Goal: Task Accomplishment & Management: Use online tool/utility

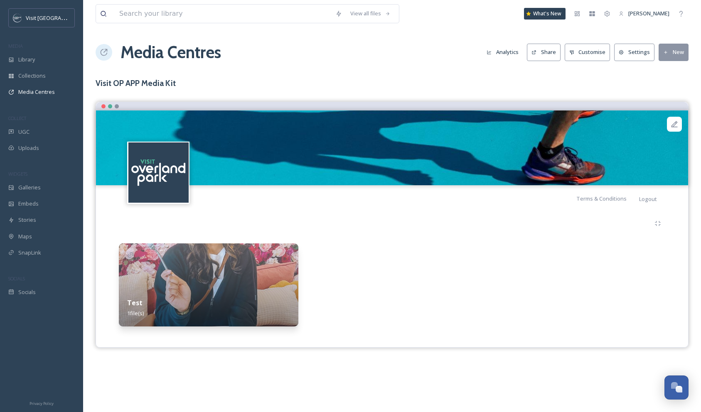
click at [406, 241] on div "Test 1 file(s)" at bounding box center [392, 273] width 580 height 123
click at [332, 277] on div at bounding box center [393, 285] width 180 height 83
click at [272, 268] on img at bounding box center [209, 285] width 180 height 83
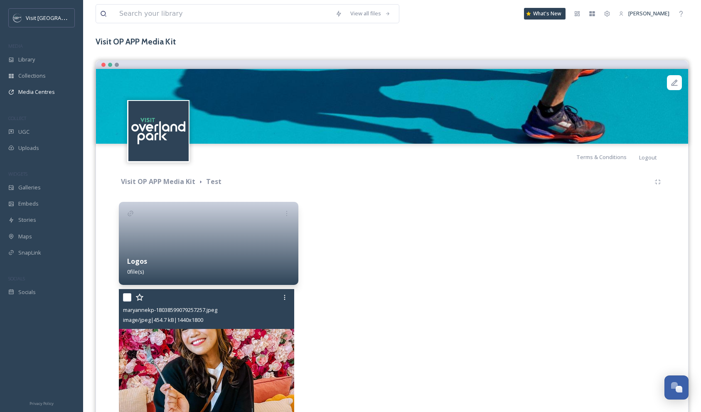
scroll to position [35, 0]
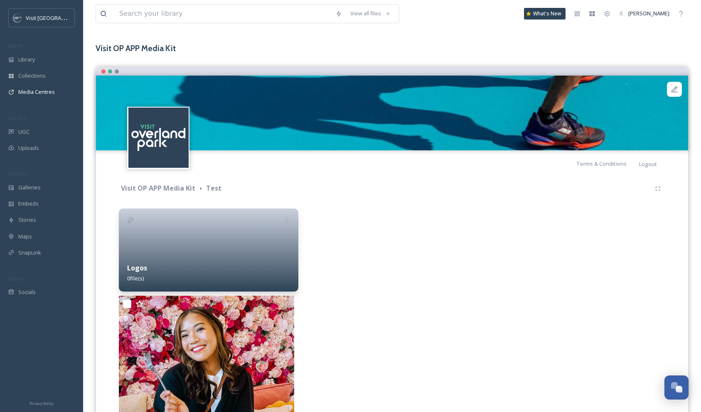
click at [469, 247] on div at bounding box center [393, 250] width 180 height 83
click at [251, 260] on div "Logos 0 file(s)" at bounding box center [209, 273] width 180 height 37
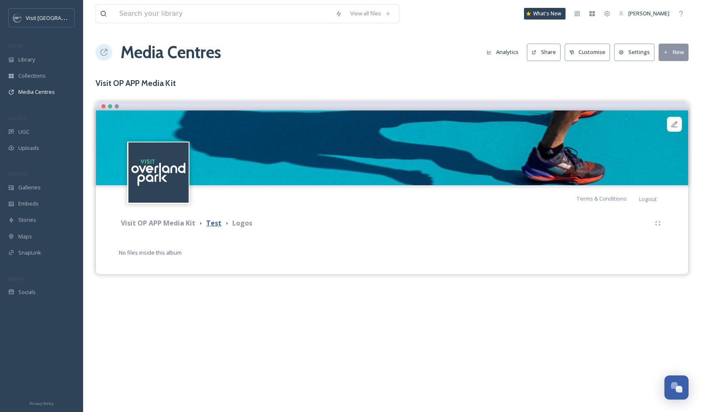
click at [212, 225] on strong "Test" at bounding box center [213, 223] width 15 height 9
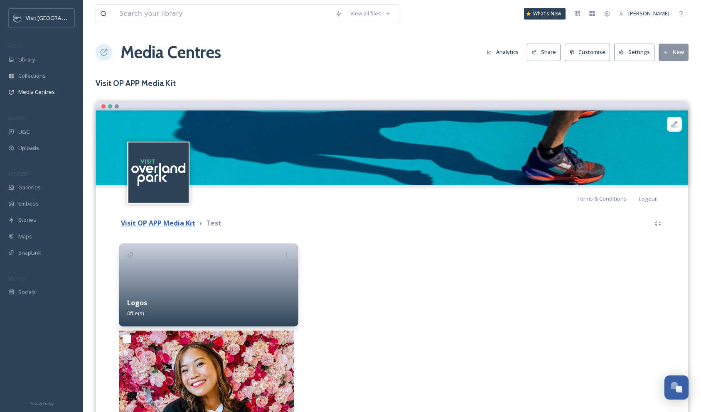
click at [173, 225] on strong "Visit OP APP Media Kit" at bounding box center [158, 223] width 74 height 9
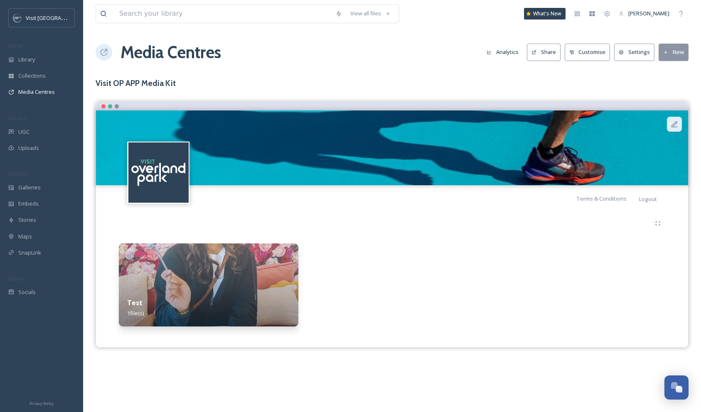
click at [671, 125] on icon at bounding box center [675, 124] width 8 height 8
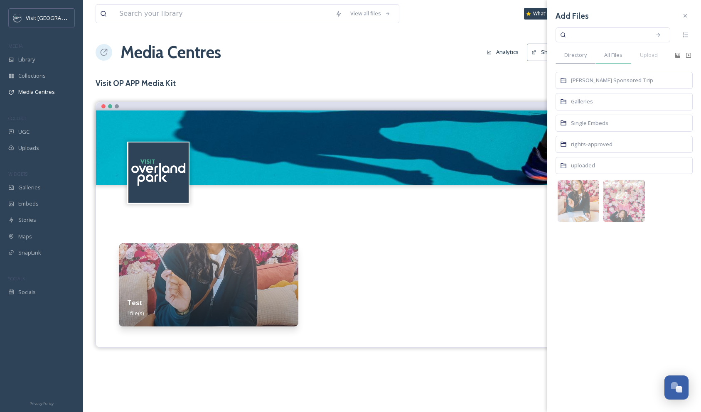
click at [615, 56] on span "All Files" at bounding box center [614, 55] width 18 height 8
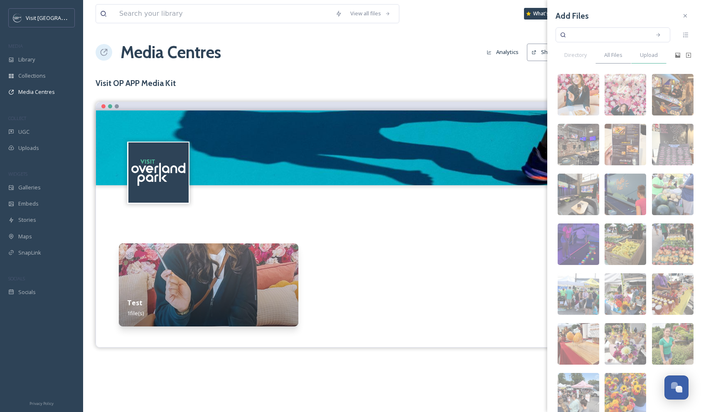
click at [643, 59] on div "Upload" at bounding box center [649, 55] width 35 height 17
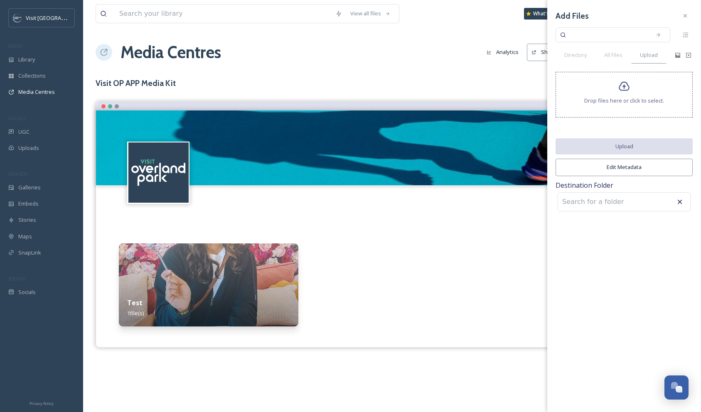
click at [639, 207] on input at bounding box center [603, 202] width 91 height 18
click at [681, 202] on icon at bounding box center [680, 202] width 5 height 5
click at [627, 265] on div "Add Files Directory All Files Upload Drop files here or click to select. Upload…" at bounding box center [625, 206] width 154 height 412
click at [426, 63] on div "Media Centres Analytics Share Customise Settings New" at bounding box center [392, 52] width 593 height 25
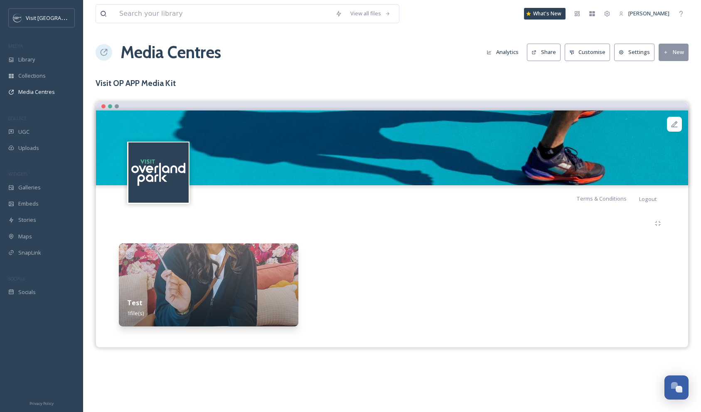
click at [666, 54] on icon at bounding box center [666, 52] width 5 height 5
click at [596, 73] on div "View all files What's New [PERSON_NAME] Media Centres Analytics Share Customise…" at bounding box center [392, 206] width 618 height 412
click at [589, 51] on button "Customise" at bounding box center [588, 52] width 46 height 17
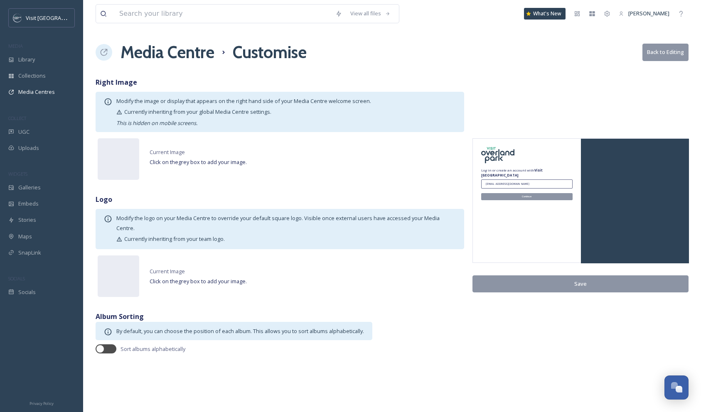
click at [152, 54] on h1 "Media Centre" at bounding box center [168, 52] width 94 height 25
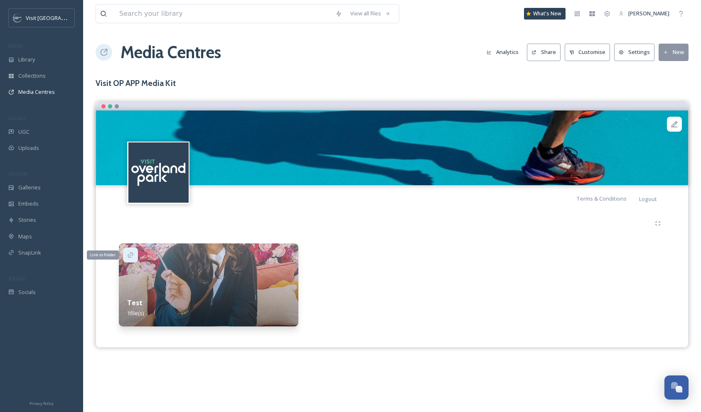
click at [131, 256] on icon at bounding box center [130, 255] width 7 height 7
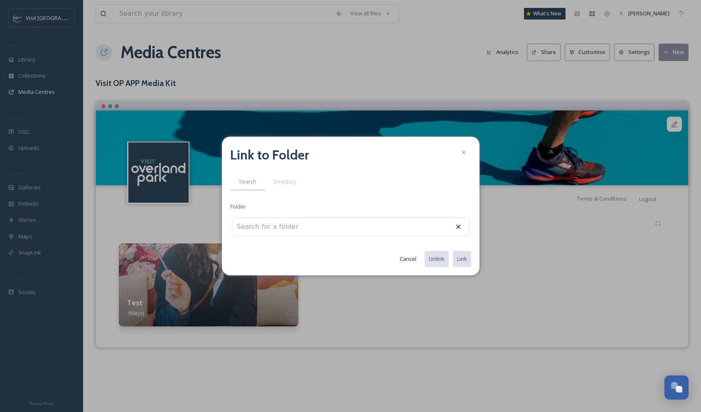
click at [295, 227] on input at bounding box center [278, 227] width 91 height 18
click at [290, 180] on span "Directory" at bounding box center [285, 182] width 22 height 8
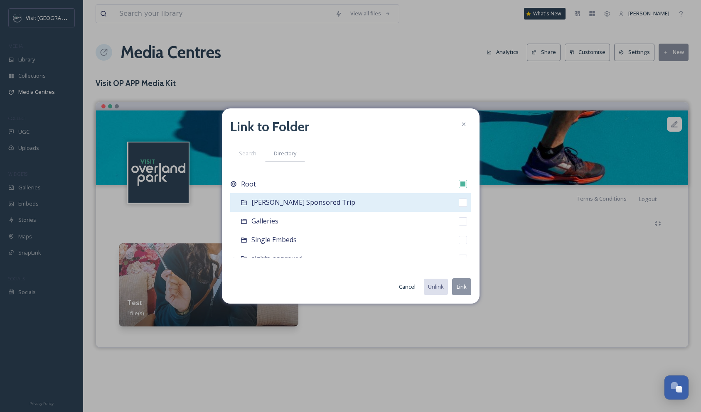
scroll to position [29, 0]
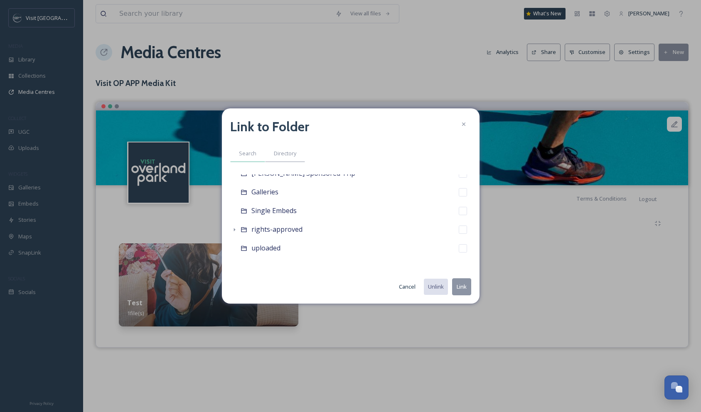
click at [249, 155] on span "Search" at bounding box center [247, 154] width 17 height 8
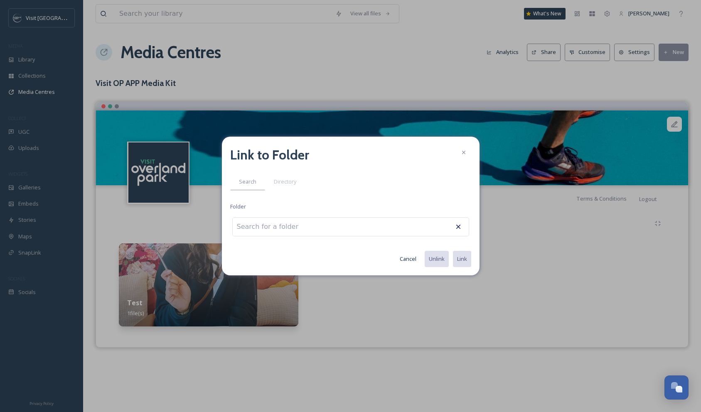
click at [412, 258] on button "Cancel" at bounding box center [408, 259] width 25 height 16
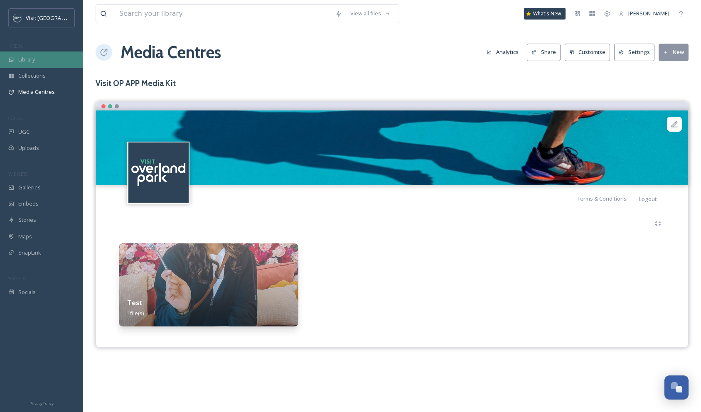
click at [33, 62] on span "Library" at bounding box center [26, 60] width 17 height 8
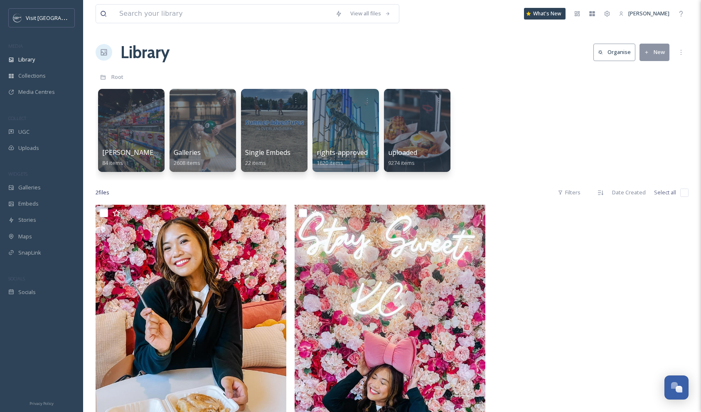
click at [655, 55] on button "New" at bounding box center [655, 52] width 30 height 17
click at [647, 104] on span "Folder" at bounding box center [645, 104] width 16 height 8
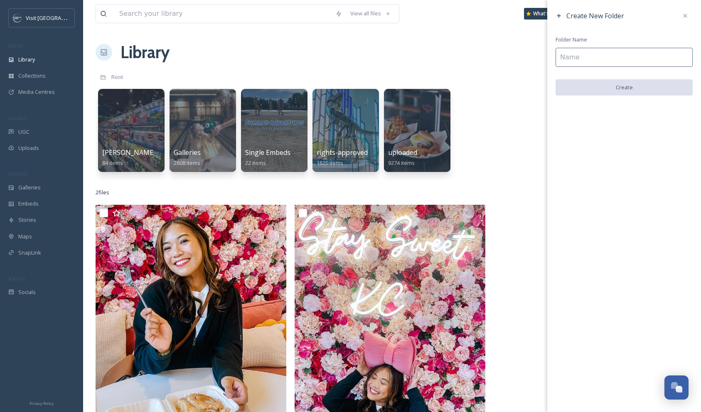
click at [590, 59] on input at bounding box center [624, 57] width 137 height 19
type input "A"
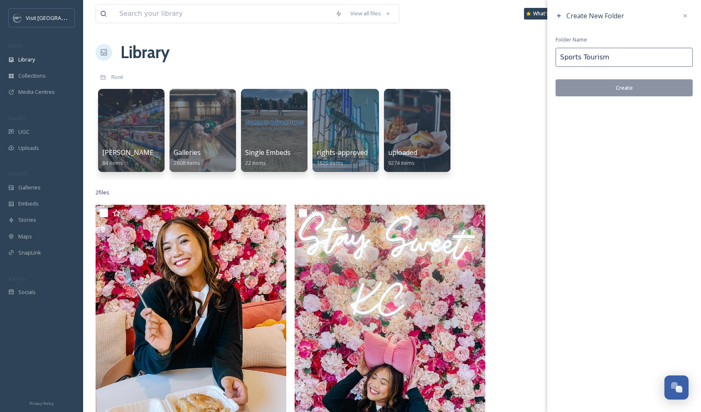
type input "Sports Tourism"
click at [628, 85] on button "Create" at bounding box center [624, 87] width 137 height 17
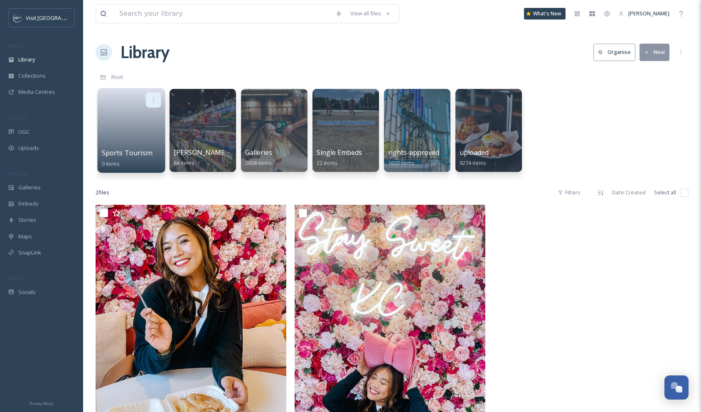
click at [156, 94] on div at bounding box center [153, 99] width 15 height 15
click at [108, 111] on link at bounding box center [131, 128] width 59 height 40
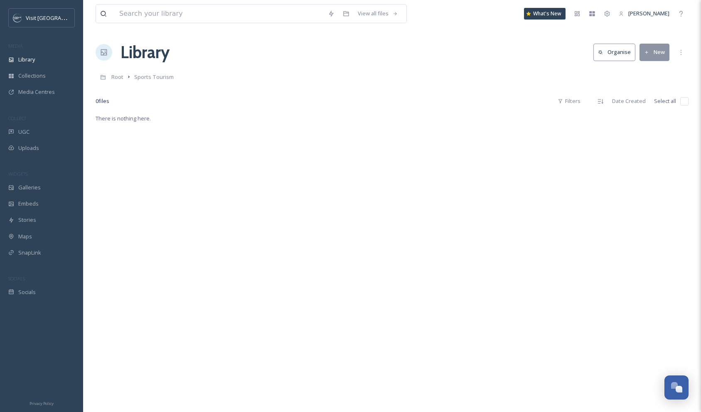
click at [654, 52] on button "New" at bounding box center [655, 52] width 30 height 17
click at [654, 103] on div "Folder" at bounding box center [645, 104] width 47 height 16
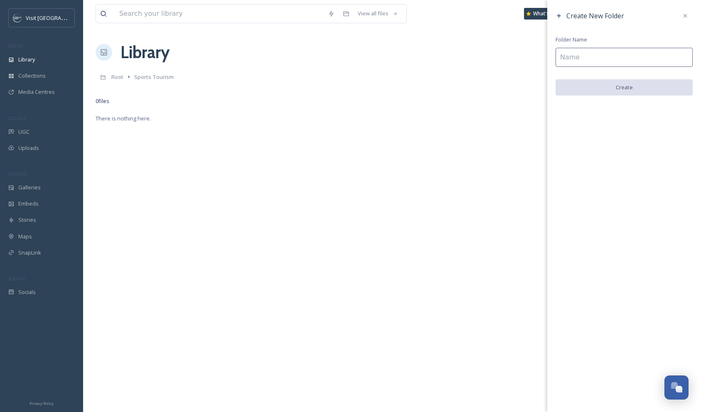
click at [579, 53] on input at bounding box center [624, 57] width 137 height 19
type input "APP"
click at [619, 91] on button "Create" at bounding box center [624, 87] width 137 height 17
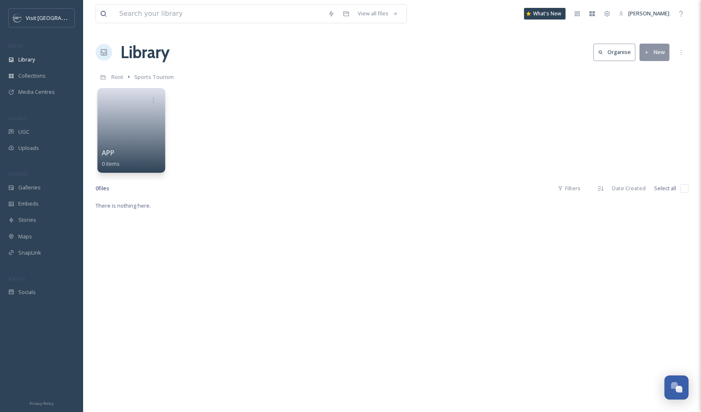
click at [137, 123] on link at bounding box center [131, 128] width 59 height 40
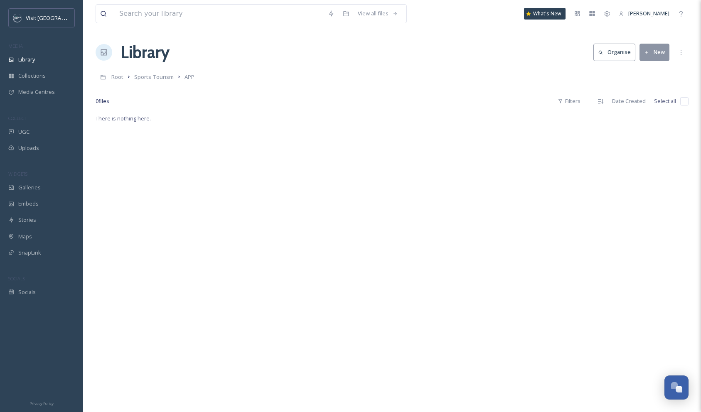
click at [652, 50] on button "New" at bounding box center [655, 52] width 30 height 17
click at [648, 69] on span "File Upload" at bounding box center [650, 72] width 27 height 8
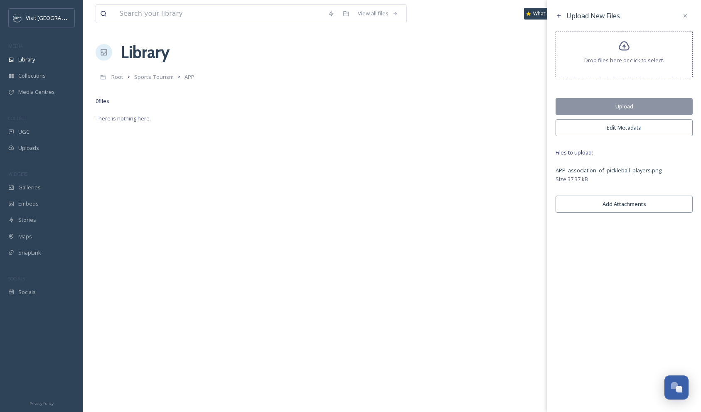
click at [625, 106] on button "Upload" at bounding box center [624, 106] width 137 height 17
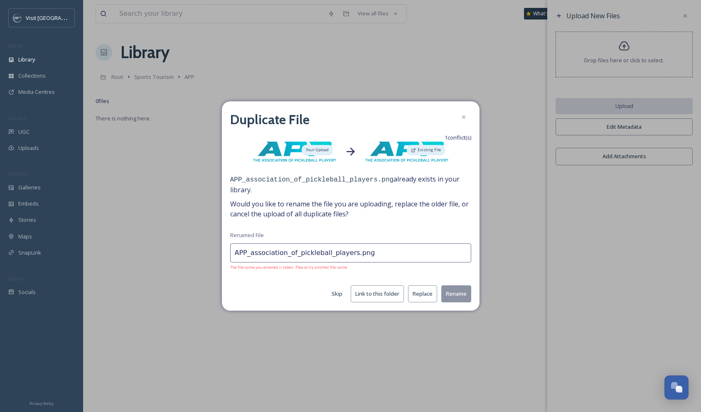
click at [425, 294] on button "Replace" at bounding box center [422, 294] width 29 height 17
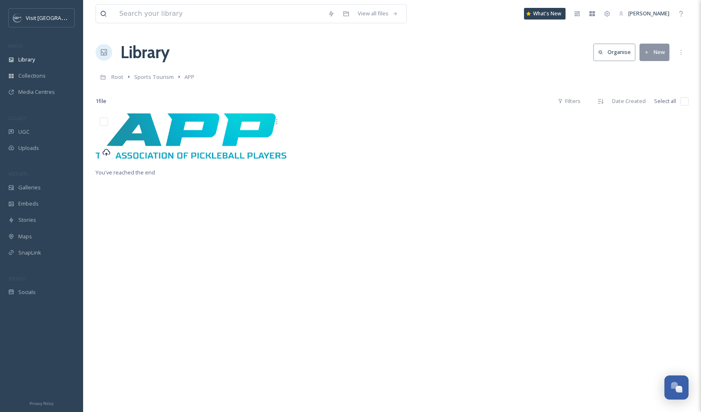
click at [294, 198] on div "You've reached the end" at bounding box center [392, 320] width 593 height 412
click at [365, 100] on div "1 file Filters Date Created Select all" at bounding box center [392, 101] width 593 height 16
click at [656, 49] on button "New" at bounding box center [655, 52] width 30 height 17
click at [647, 76] on div "File Upload" at bounding box center [645, 72] width 47 height 16
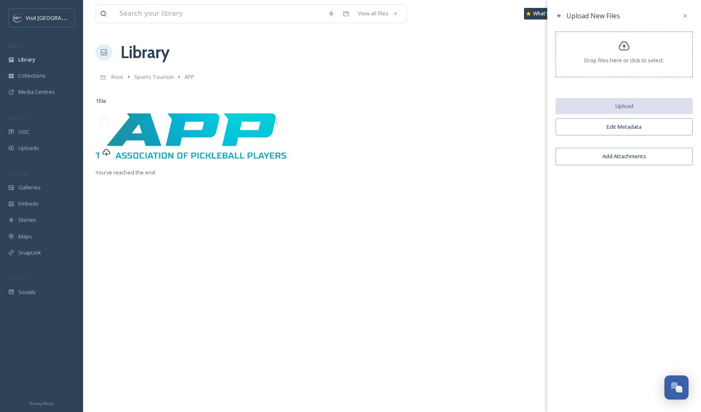
click at [620, 54] on div "Drop files here or click to select." at bounding box center [624, 55] width 137 height 46
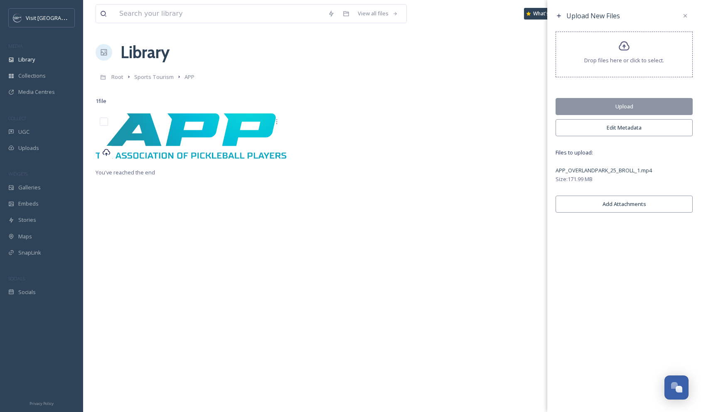
click at [620, 109] on button "Upload" at bounding box center [624, 106] width 137 height 17
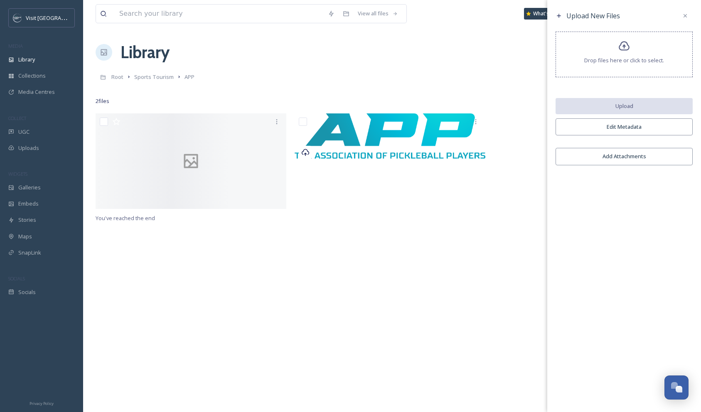
click at [219, 91] on div at bounding box center [392, 89] width 593 height 8
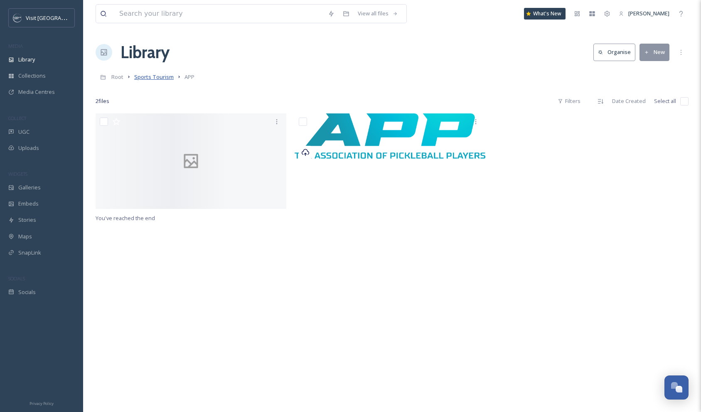
click at [158, 81] on span "Sports Tourism" at bounding box center [154, 76] width 40 height 7
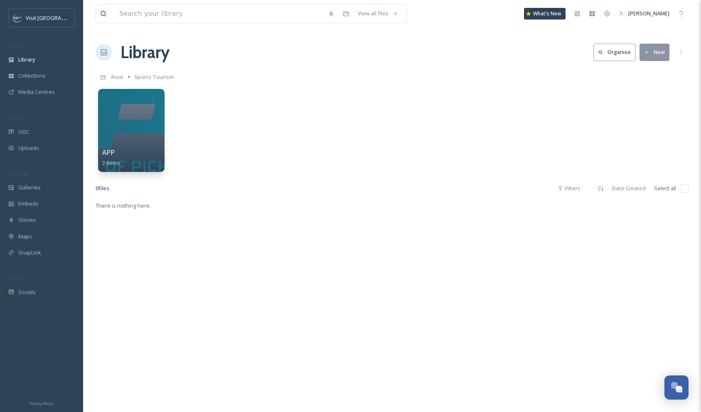
click at [199, 139] on div "APP 2 items" at bounding box center [392, 133] width 593 height 96
click at [653, 51] on button "New" at bounding box center [655, 52] width 30 height 17
click at [643, 102] on span "Folder" at bounding box center [645, 104] width 16 height 8
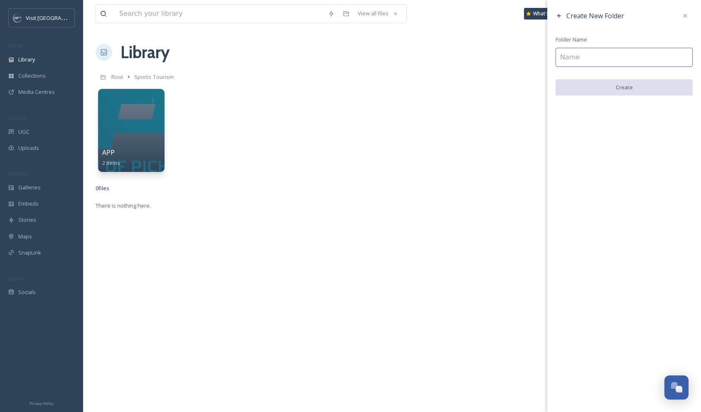
click at [580, 58] on input at bounding box center [624, 57] width 137 height 19
type input "B"
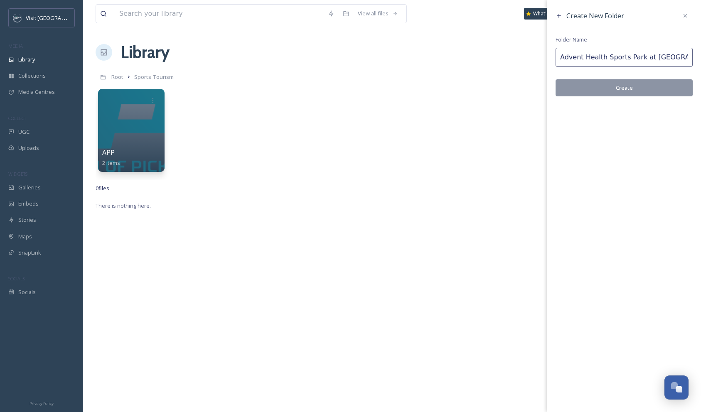
type input "Advent Health Sports Park at [GEOGRAPHIC_DATA]"
click at [623, 88] on button "Create" at bounding box center [624, 87] width 137 height 17
click at [412, 127] on div "APP 2 items" at bounding box center [392, 133] width 593 height 96
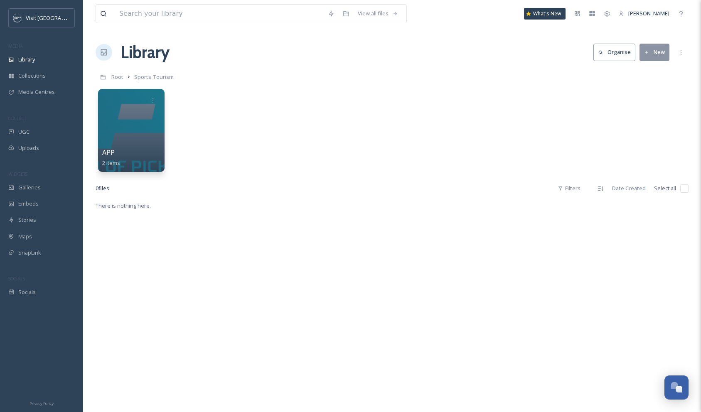
click at [483, 99] on div "APP 2 items" at bounding box center [392, 133] width 593 height 96
click at [435, 99] on div "APP 2 items" at bounding box center [392, 133] width 593 height 96
click at [148, 79] on span "Sports Tourism" at bounding box center [154, 76] width 40 height 7
click at [116, 77] on span "Root" at bounding box center [117, 76] width 12 height 7
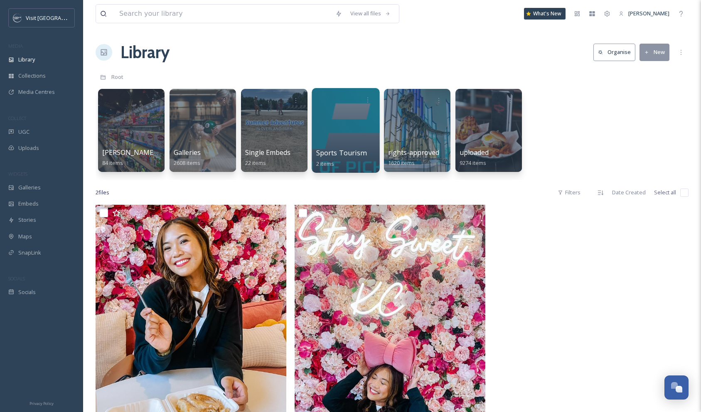
click at [353, 129] on div at bounding box center [346, 130] width 68 height 85
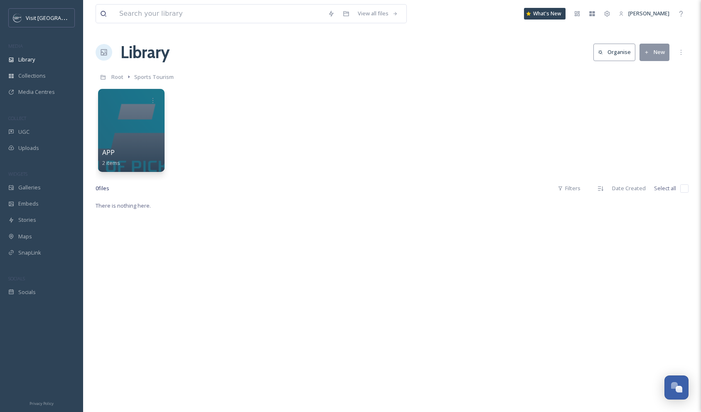
click at [227, 164] on div "APP 2 items" at bounding box center [392, 133] width 593 height 96
click at [210, 121] on div "APP 2 items" at bounding box center [392, 133] width 593 height 96
click at [244, 139] on div "APP 2 items" at bounding box center [392, 133] width 593 height 96
click at [660, 47] on button "New" at bounding box center [655, 52] width 30 height 17
click at [652, 103] on span "Folder" at bounding box center [645, 104] width 16 height 8
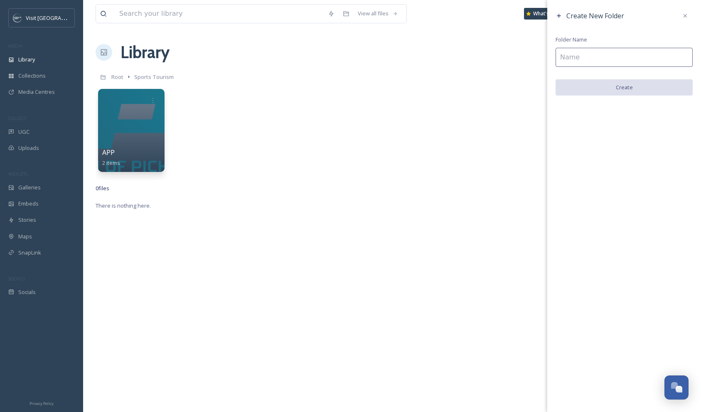
click at [590, 57] on input at bounding box center [624, 57] width 137 height 19
type input "S"
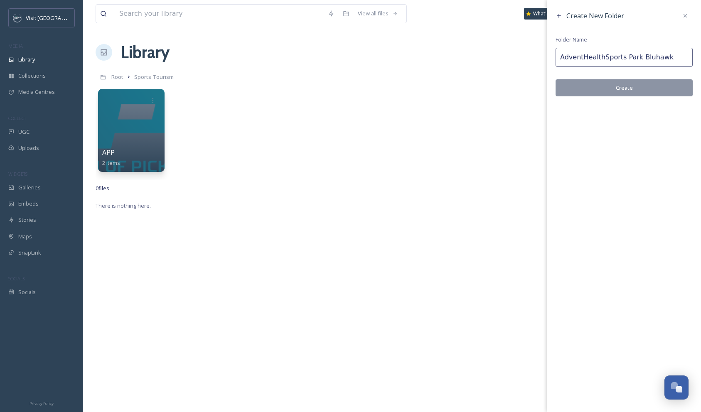
type input "AdventHealthSports Park Bluhawk"
click at [632, 89] on button "Create" at bounding box center [624, 87] width 137 height 17
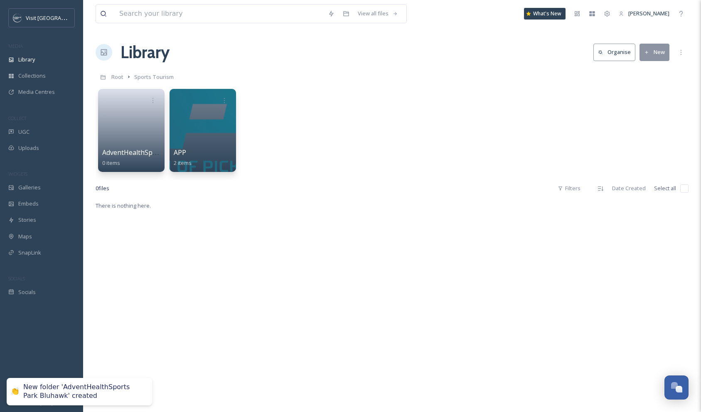
click at [312, 121] on div "AdventHealthSports Park Bluhawk 0 items APP 2 items" at bounding box center [392, 133] width 593 height 96
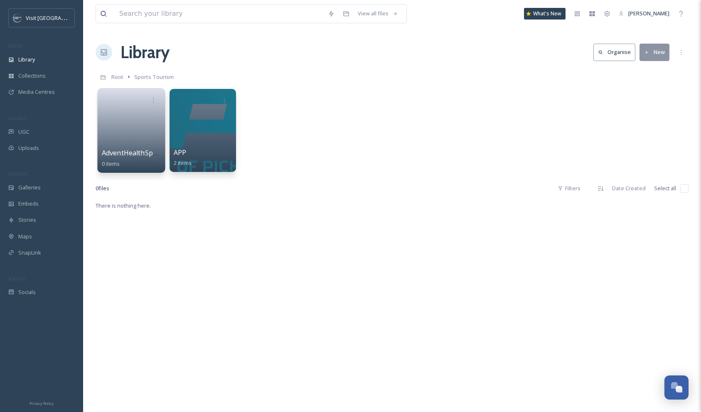
click at [127, 126] on link at bounding box center [131, 128] width 59 height 40
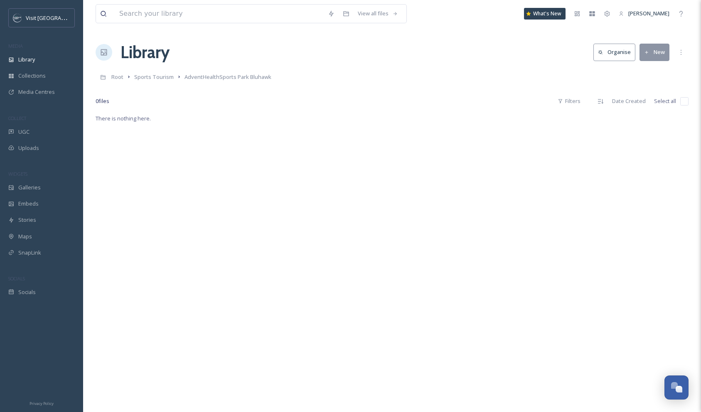
click at [657, 51] on button "New" at bounding box center [655, 52] width 30 height 17
click at [649, 73] on span "File Upload" at bounding box center [650, 72] width 27 height 8
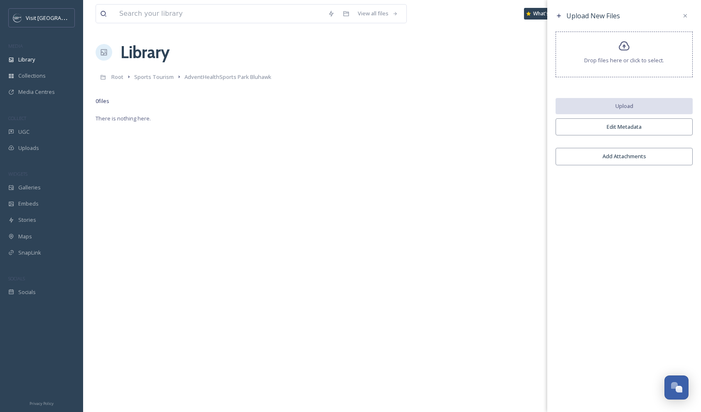
click at [623, 64] on span "Drop files here or click to select." at bounding box center [625, 61] width 80 height 8
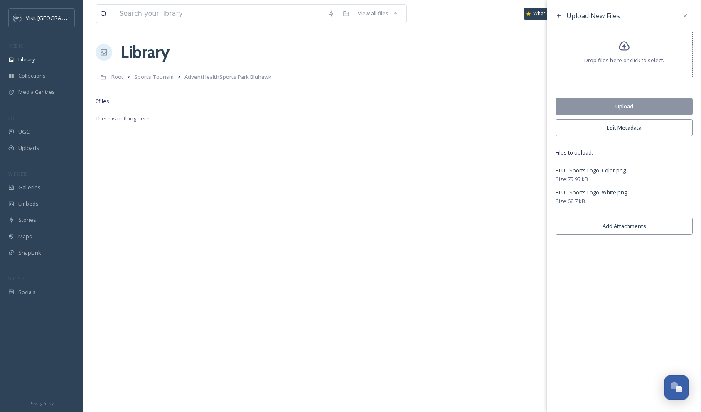
click at [622, 108] on button "Upload" at bounding box center [624, 106] width 137 height 17
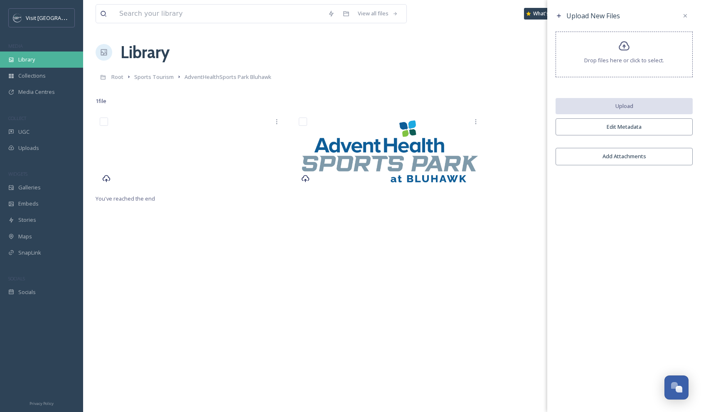
click at [32, 58] on span "Library" at bounding box center [26, 60] width 17 height 8
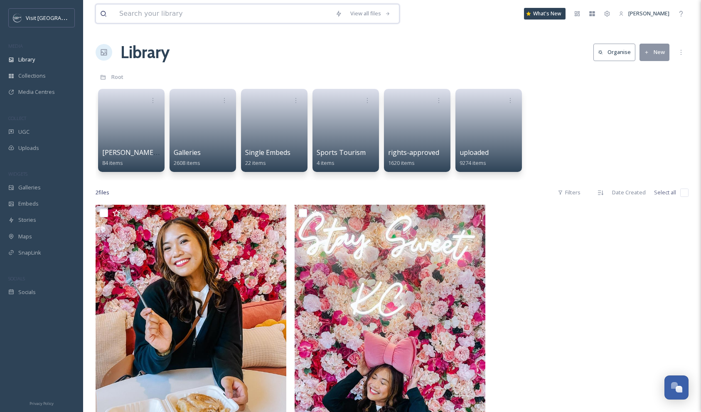
click at [134, 12] on input at bounding box center [223, 14] width 216 height 18
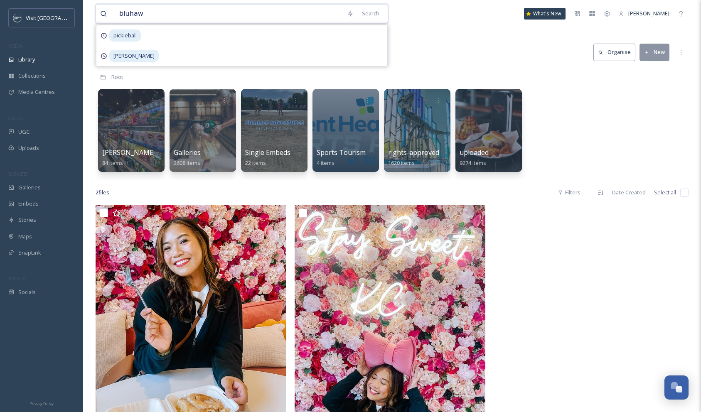
type input "bluhawk"
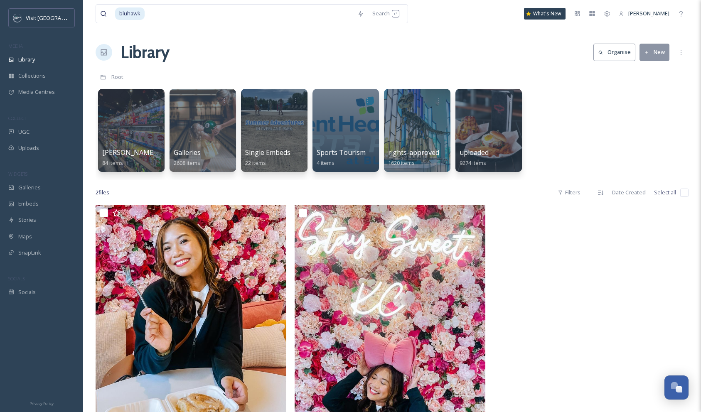
click at [493, 57] on div "Library Organise New" at bounding box center [392, 52] width 593 height 25
click at [377, 14] on div "Search Press Enter to search" at bounding box center [385, 13] width 35 height 16
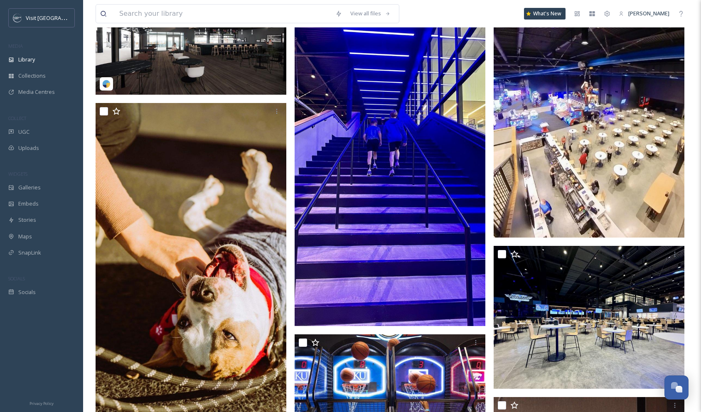
scroll to position [1225, 0]
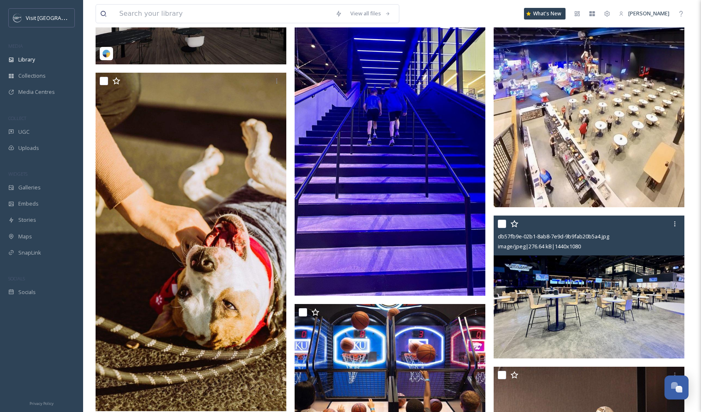
click at [501, 224] on input "checkbox" at bounding box center [502, 224] width 8 height 8
checkbox input "true"
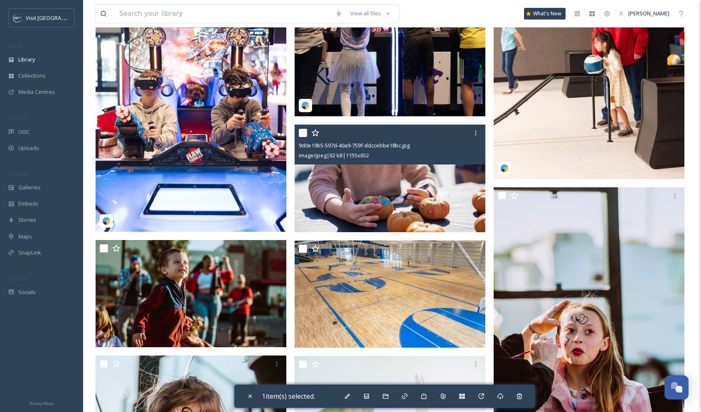
scroll to position [1658, 0]
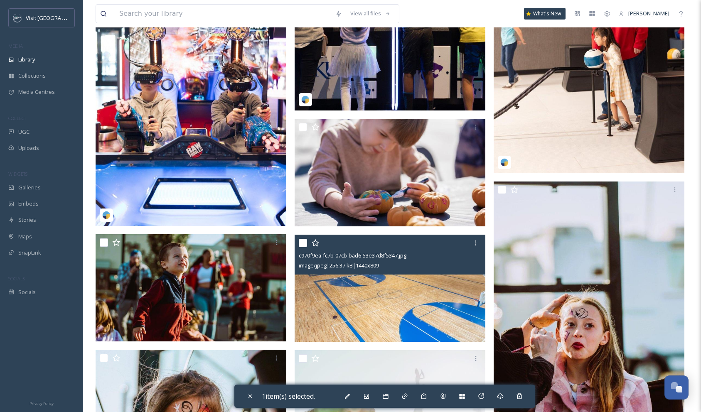
click at [302, 246] on input "checkbox" at bounding box center [303, 243] width 8 height 8
checkbox input "true"
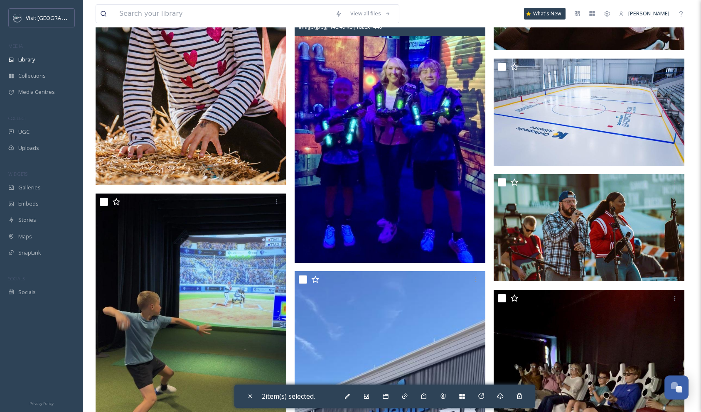
scroll to position [2117, 0]
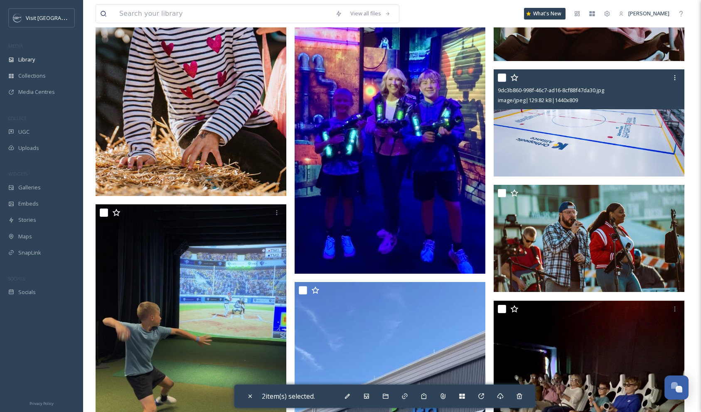
click at [503, 79] on input "checkbox" at bounding box center [502, 78] width 8 height 8
checkbox input "true"
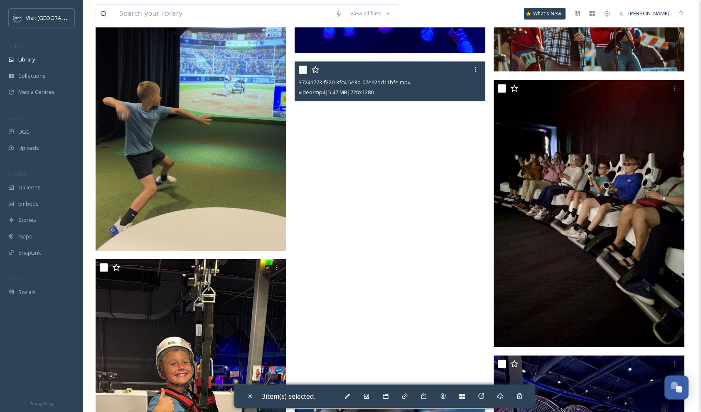
scroll to position [2327, 0]
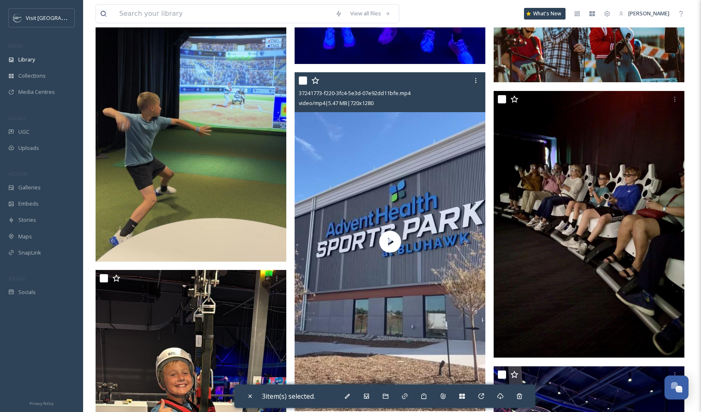
click at [302, 79] on input "checkbox" at bounding box center [303, 81] width 8 height 8
checkbox input "true"
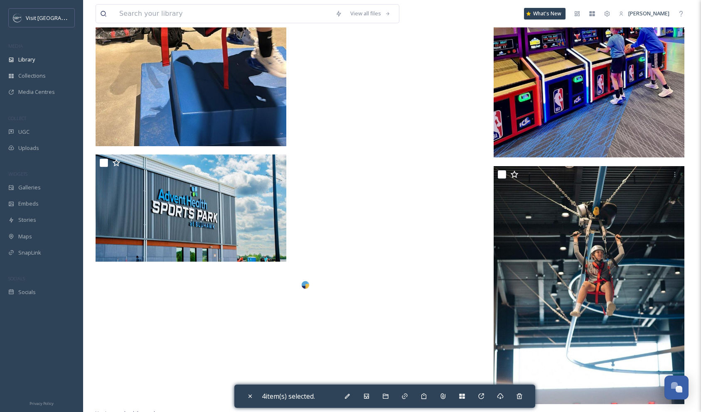
scroll to position [2797, 0]
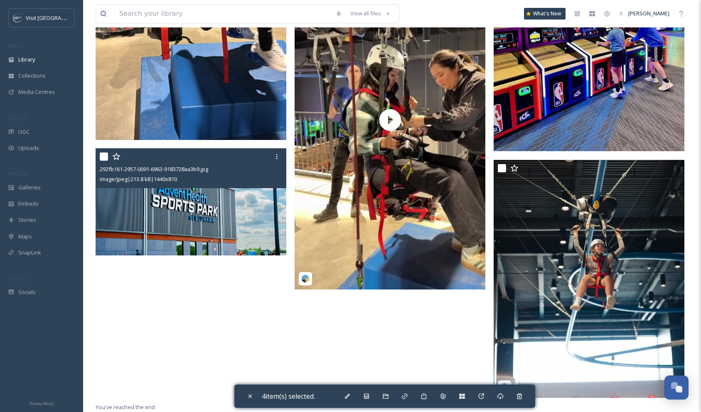
click at [105, 157] on input "checkbox" at bounding box center [104, 157] width 8 height 8
checkbox input "true"
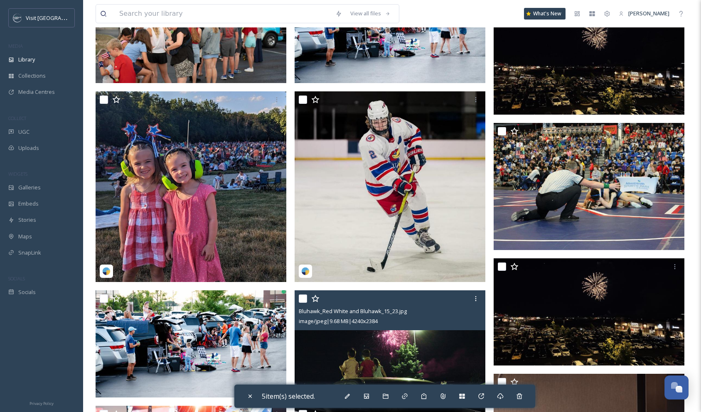
scroll to position [297, 0]
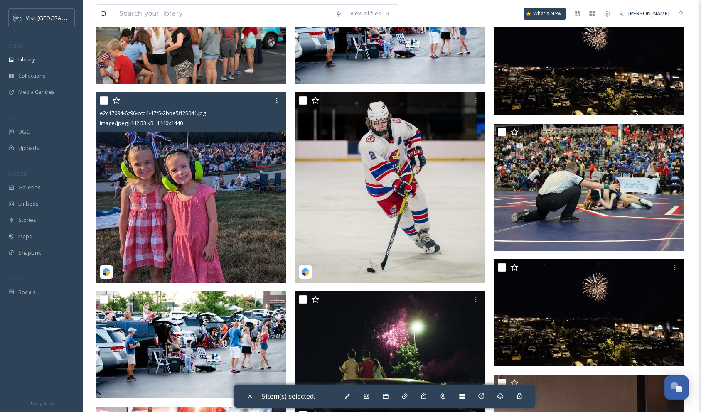
click at [107, 272] on img at bounding box center [106, 272] width 8 height 8
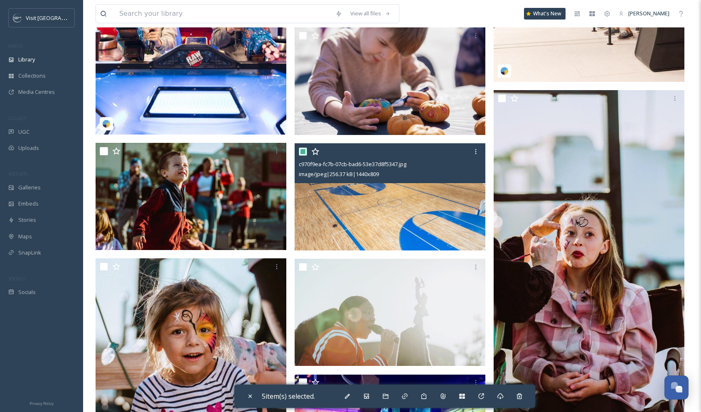
scroll to position [1772, 0]
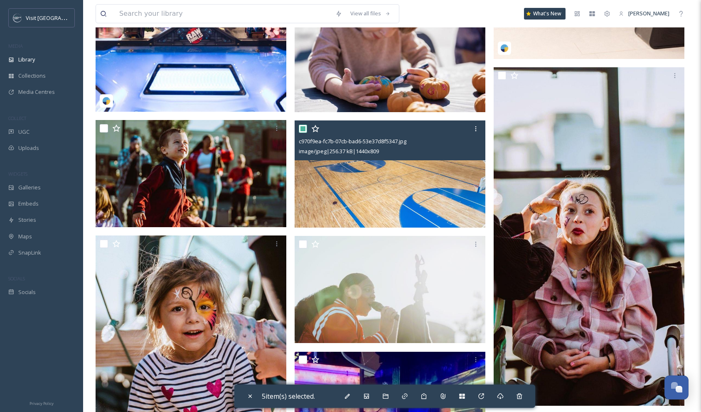
click at [336, 188] on img at bounding box center [390, 174] width 191 height 107
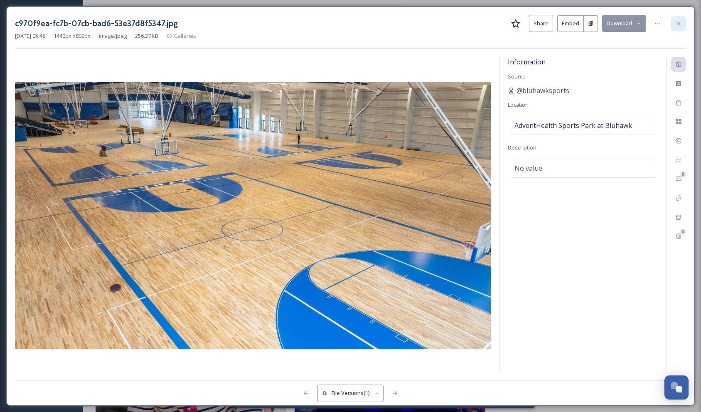
click at [675, 20] on div at bounding box center [679, 23] width 15 height 15
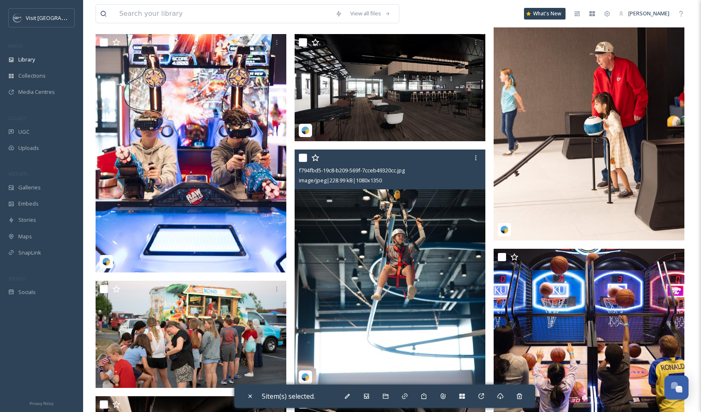
scroll to position [674, 0]
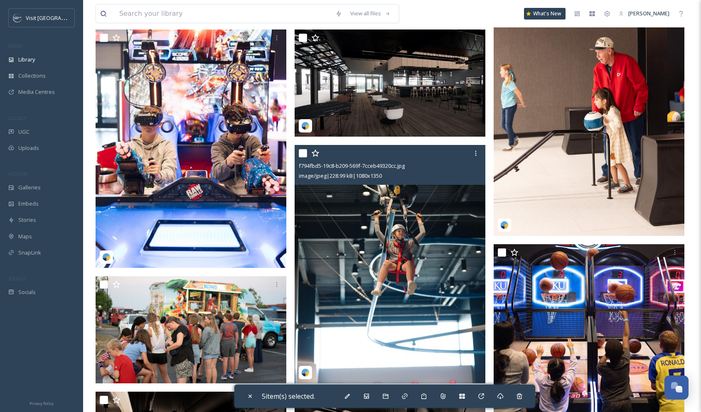
click at [431, 257] on img at bounding box center [390, 264] width 191 height 239
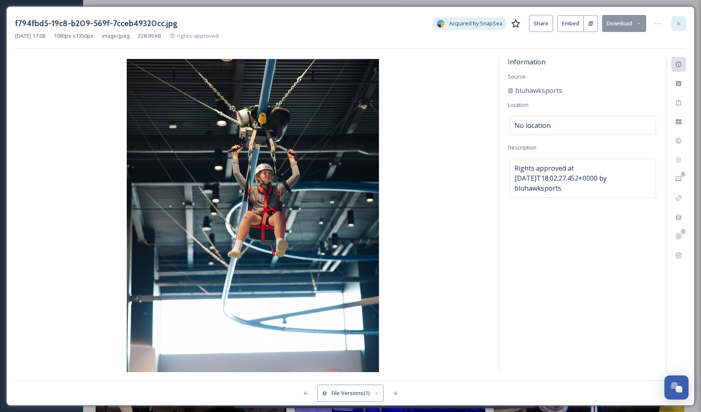
click at [680, 25] on icon at bounding box center [679, 23] width 7 height 7
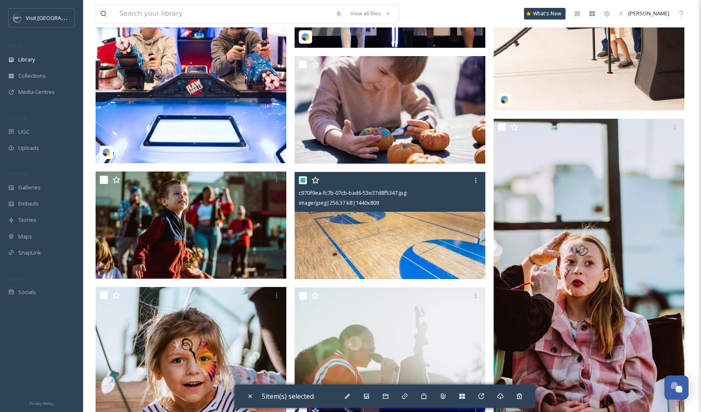
scroll to position [1796, 0]
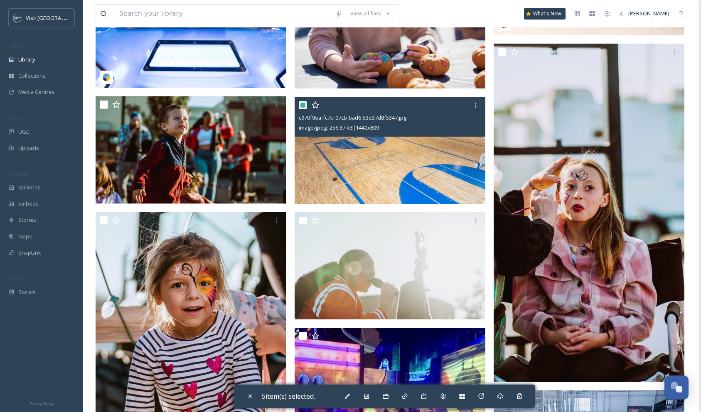
click at [412, 161] on img at bounding box center [390, 150] width 191 height 107
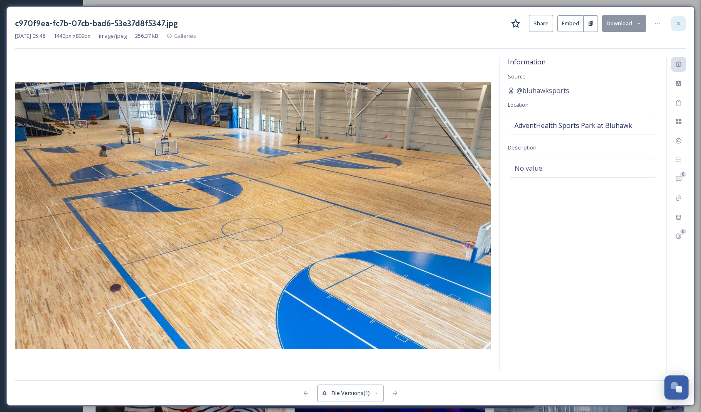
click at [683, 24] on div at bounding box center [679, 23] width 15 height 15
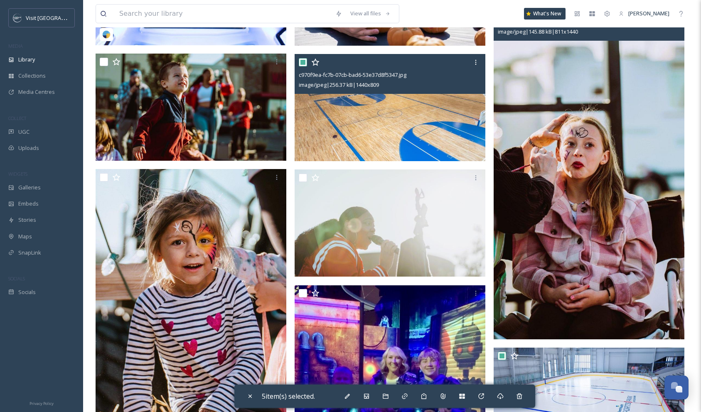
scroll to position [1850, 0]
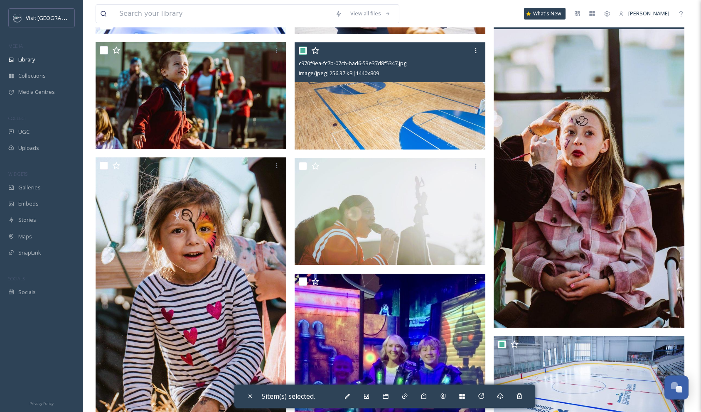
click at [538, 241] on img at bounding box center [589, 158] width 191 height 339
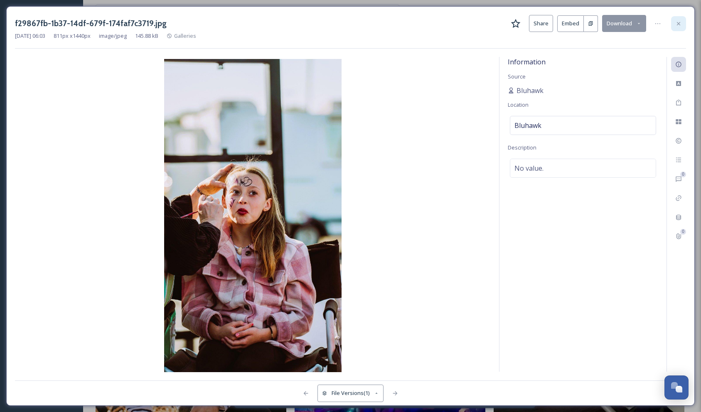
click at [677, 25] on icon at bounding box center [679, 23] width 7 height 7
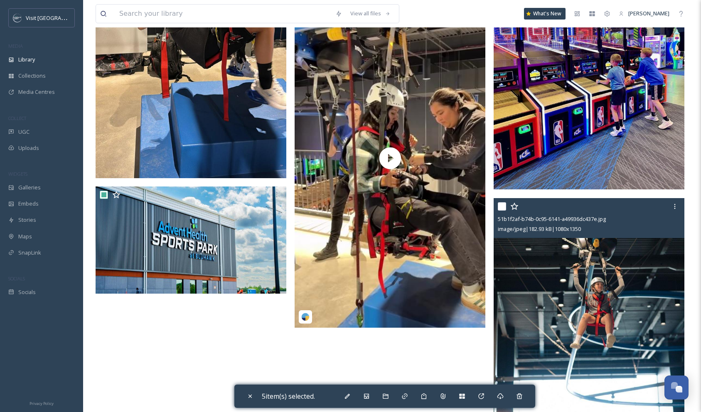
scroll to position [2762, 0]
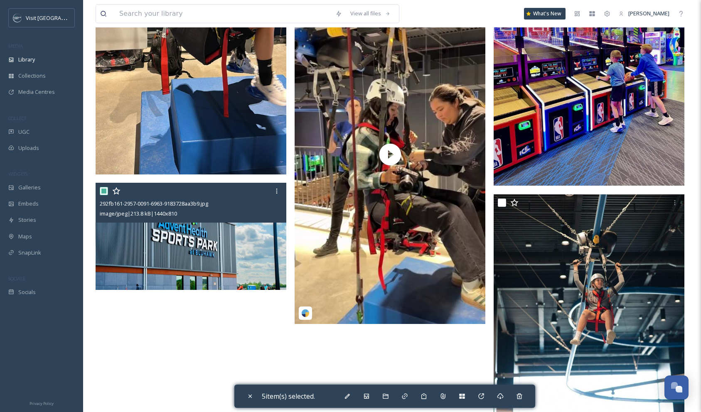
click at [262, 225] on img at bounding box center [191, 236] width 191 height 107
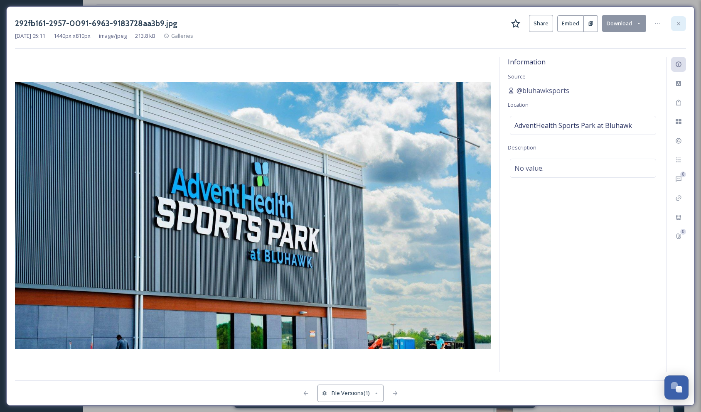
click at [678, 22] on icon at bounding box center [678, 23] width 3 height 3
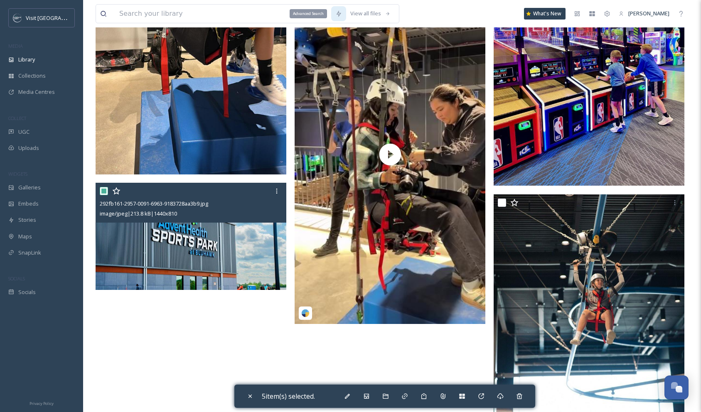
click at [338, 15] on icon at bounding box center [339, 13] width 5 height 7
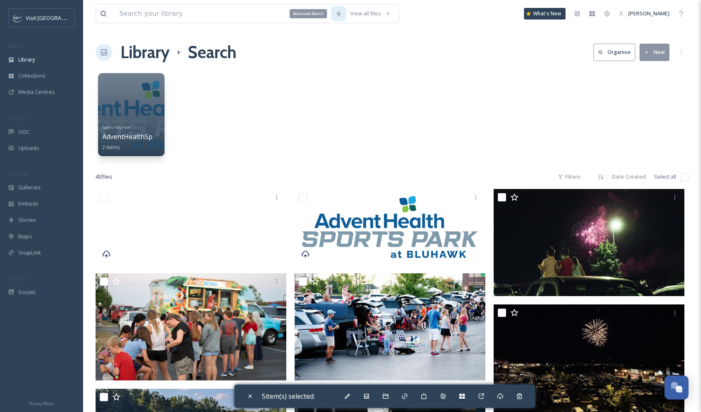
click at [340, 16] on icon at bounding box center [339, 13] width 7 height 7
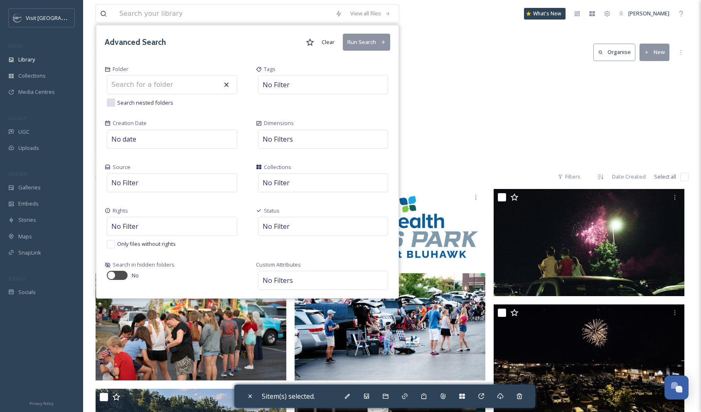
click at [167, 86] on input at bounding box center [152, 85] width 91 height 18
click at [132, 188] on div "No Filter" at bounding box center [172, 182] width 131 height 19
click at [117, 205] on input "checkbox" at bounding box center [116, 203] width 8 height 8
checkbox input "true"
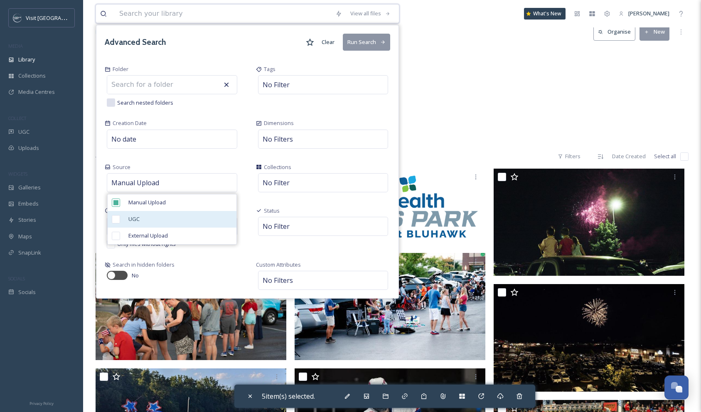
scroll to position [23, 0]
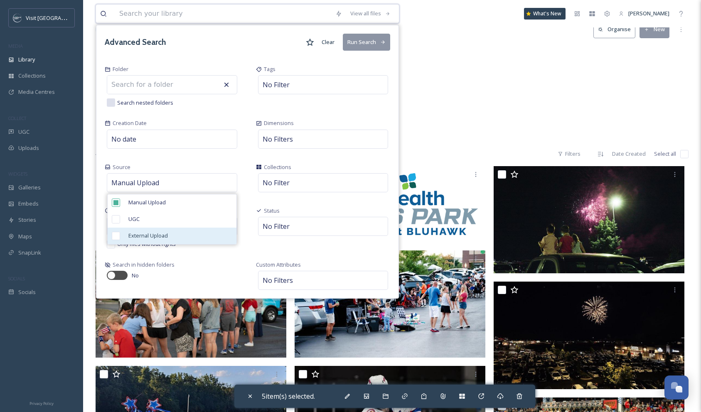
click at [116, 234] on input "checkbox" at bounding box center [116, 236] width 8 height 8
checkbox input "true"
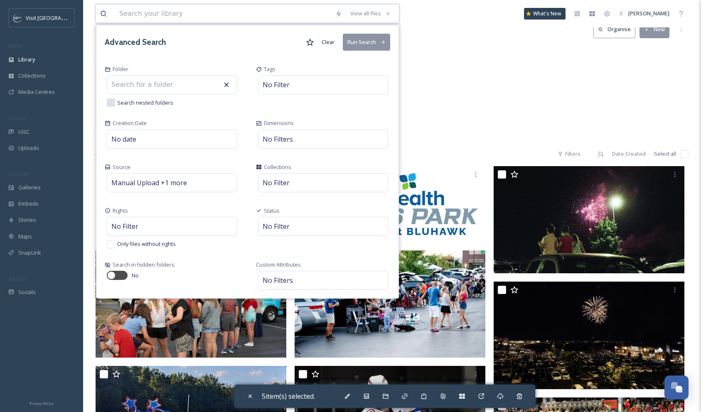
click at [306, 114] on div "Dimensions No Filters" at bounding box center [323, 135] width 151 height 44
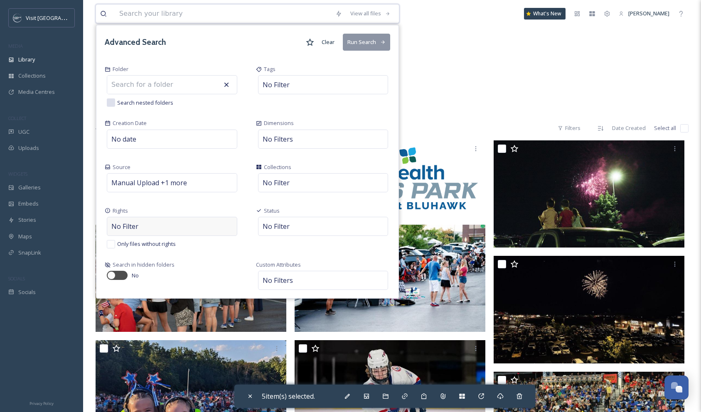
scroll to position [50, 0]
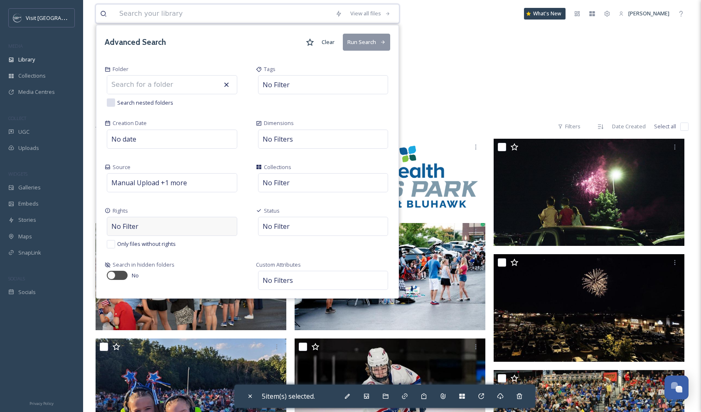
click at [210, 226] on div "No Filter" at bounding box center [172, 226] width 131 height 19
click at [154, 206] on div "Rights No Filter Only files without rights" at bounding box center [171, 228] width 151 height 54
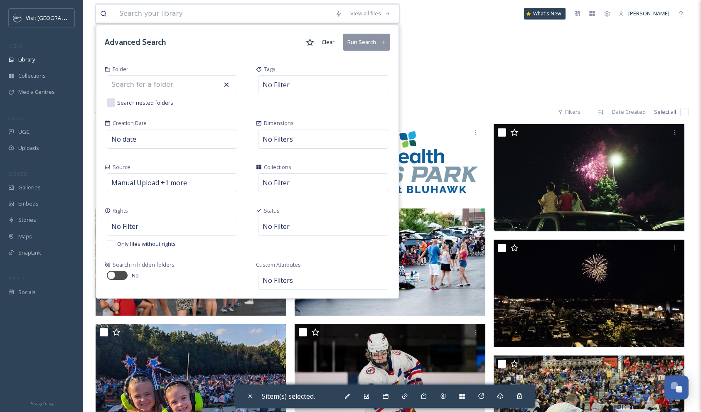
scroll to position [71, 0]
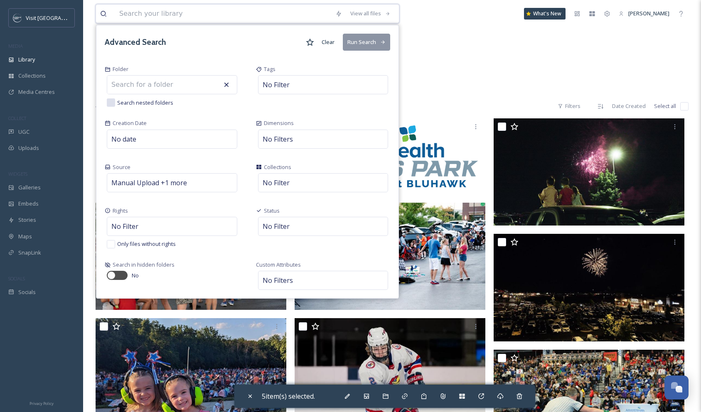
click at [358, 43] on button "Run Search" at bounding box center [366, 42] width 47 height 17
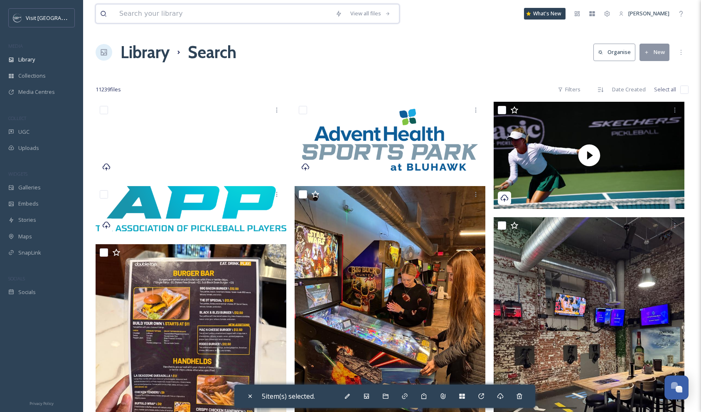
click at [186, 14] on input at bounding box center [223, 14] width 216 height 18
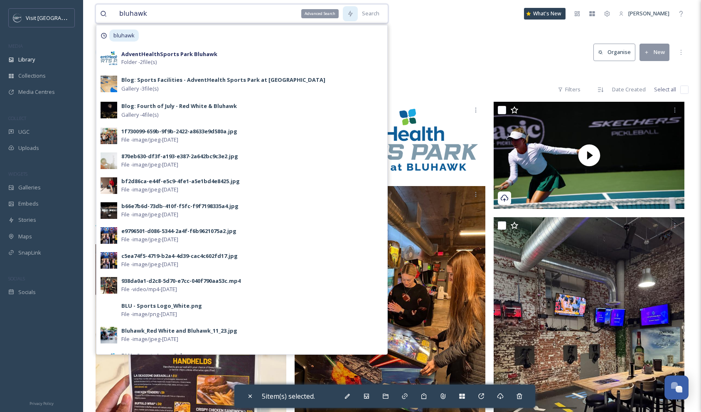
type input "bluhawk"
click at [355, 12] on div "Advanced Search" at bounding box center [350, 13] width 15 height 15
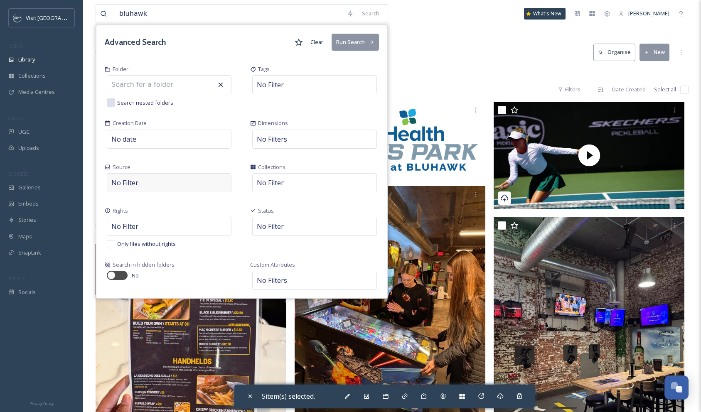
click at [160, 183] on div "No Filter" at bounding box center [169, 182] width 125 height 19
click at [121, 198] on div "Manual Upload" at bounding box center [169, 203] width 123 height 17
checkbox input "true"
click at [116, 235] on input "checkbox" at bounding box center [116, 236] width 8 height 8
checkbox input "true"
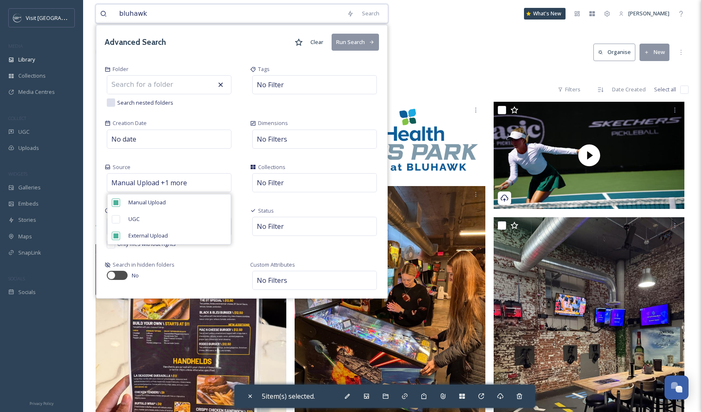
click at [350, 45] on button "Run Search" at bounding box center [355, 42] width 47 height 17
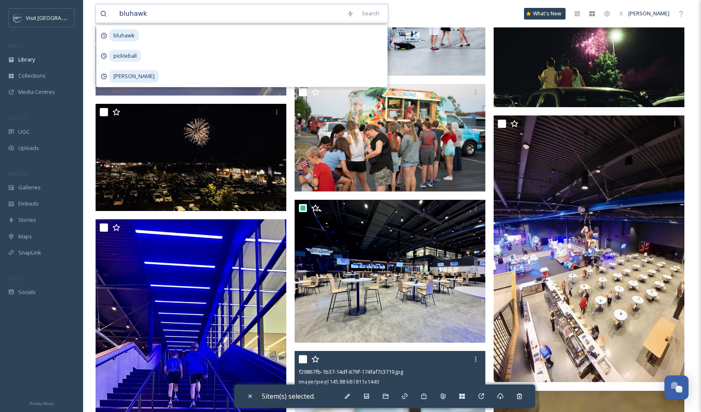
scroll to position [407, 0]
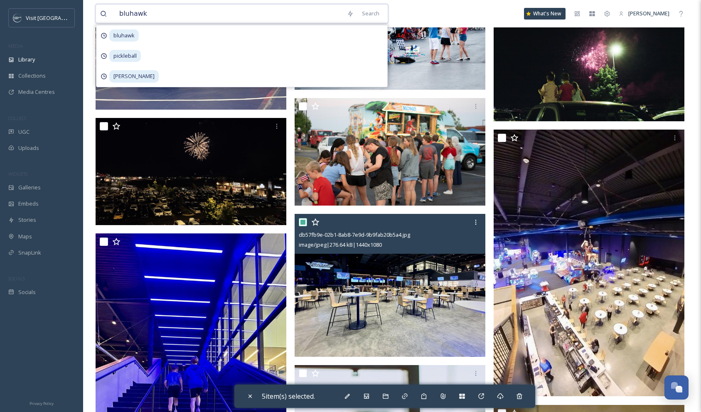
click at [303, 223] on input "checkbox" at bounding box center [303, 222] width 8 height 8
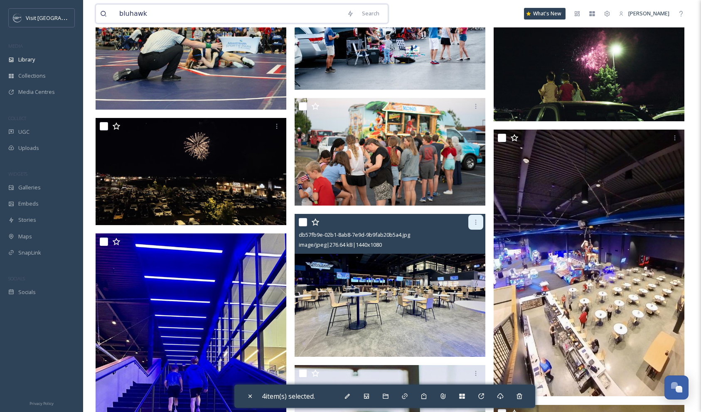
click at [479, 224] on icon at bounding box center [476, 222] width 7 height 7
click at [300, 222] on input "checkbox" at bounding box center [303, 222] width 8 height 8
checkbox input "true"
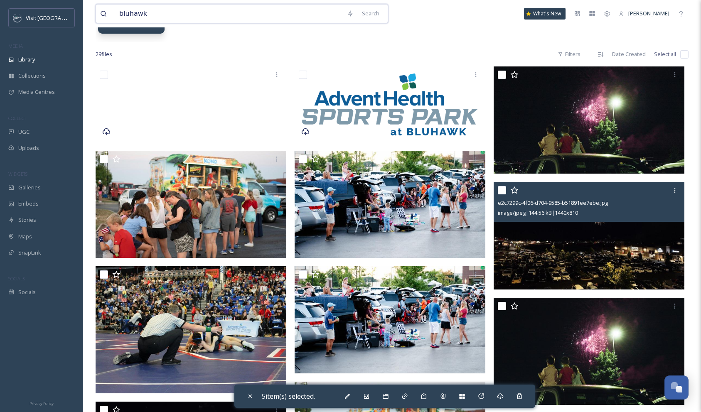
scroll to position [0, 0]
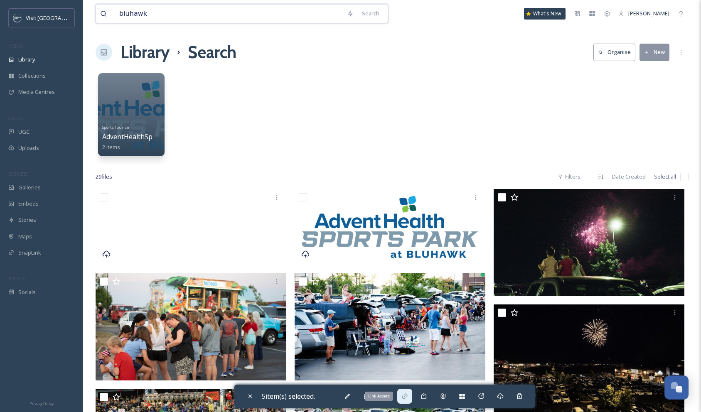
click at [407, 395] on icon at bounding box center [405, 396] width 7 height 7
checkbox input "false"
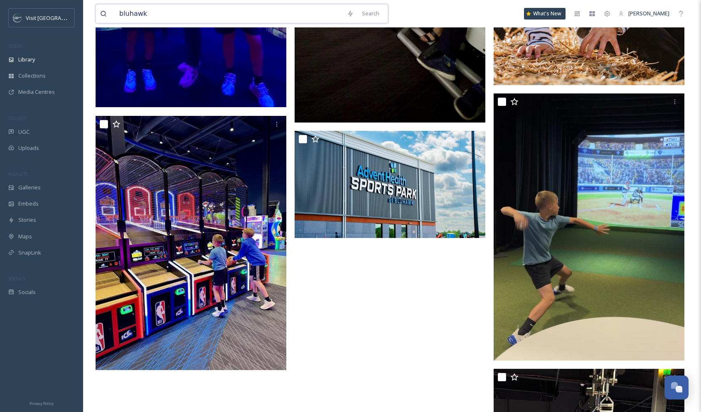
scroll to position [1442, 0]
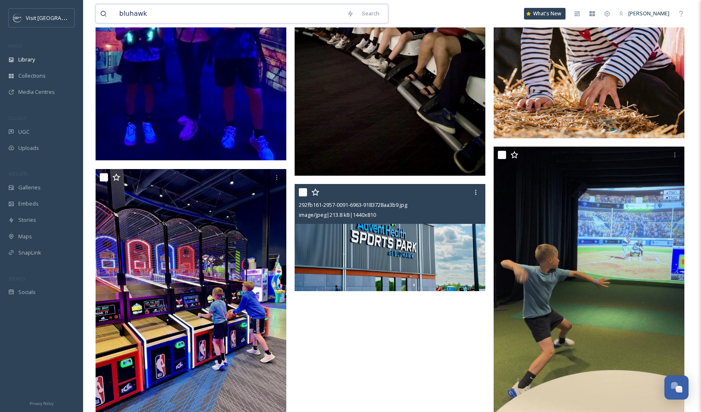
click at [303, 193] on input "checkbox" at bounding box center [303, 192] width 8 height 8
checkbox input "true"
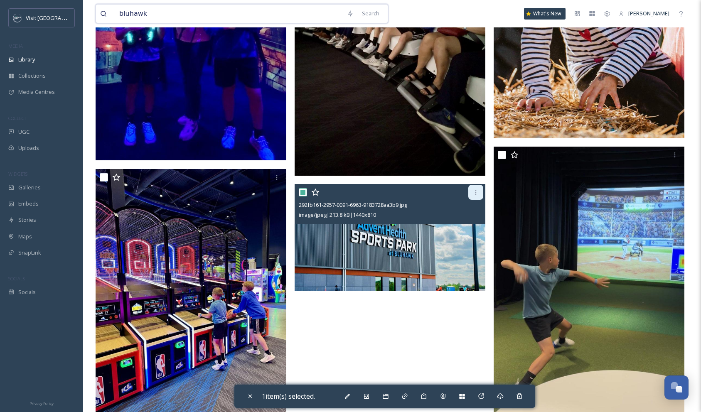
click at [476, 188] on div at bounding box center [476, 192] width 15 height 15
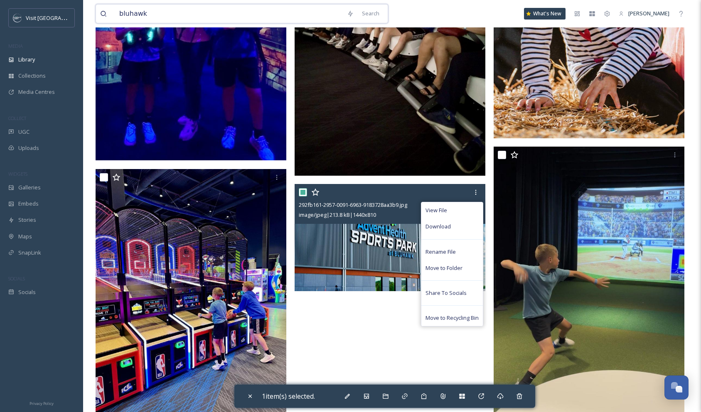
click at [367, 259] on img at bounding box center [390, 237] width 191 height 107
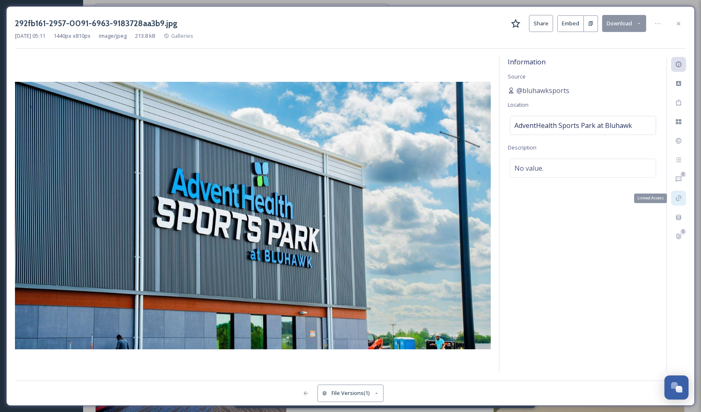
click at [682, 196] on icon at bounding box center [679, 198] width 7 height 7
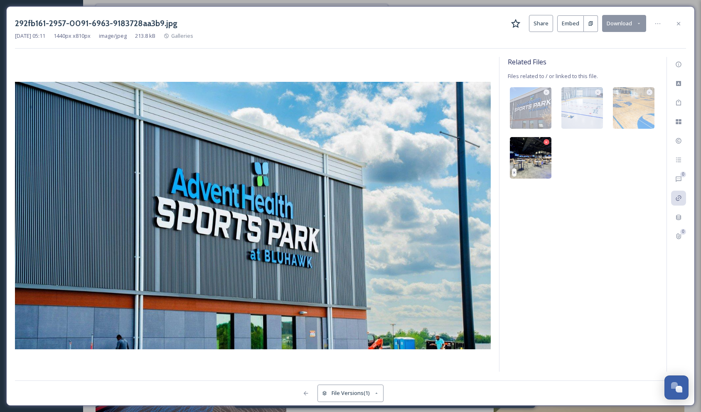
click at [546, 141] on icon at bounding box center [547, 143] width 4 height 4
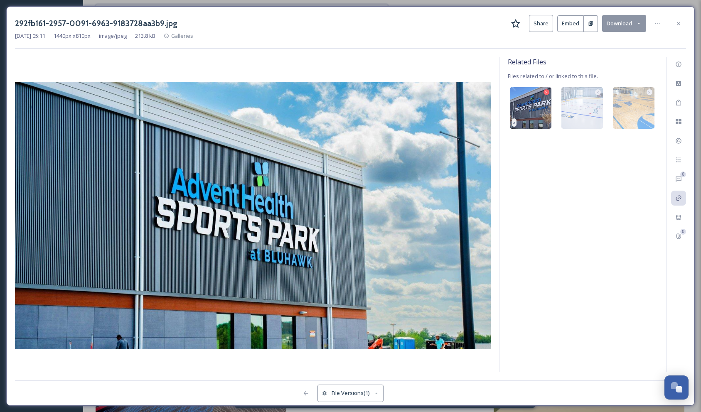
click at [546, 91] on icon at bounding box center [547, 92] width 2 height 2
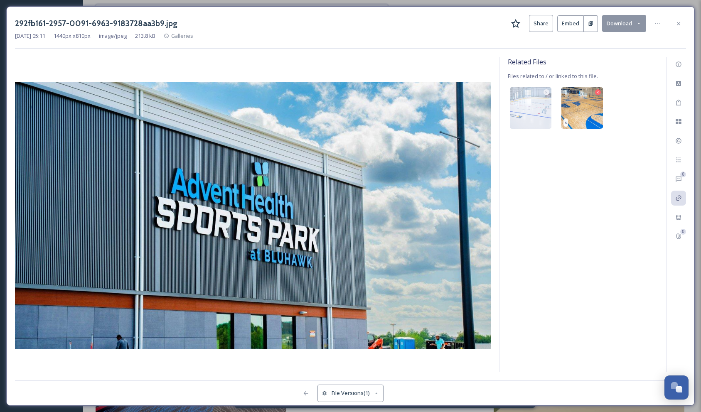
click at [598, 91] on icon at bounding box center [598, 93] width 4 height 4
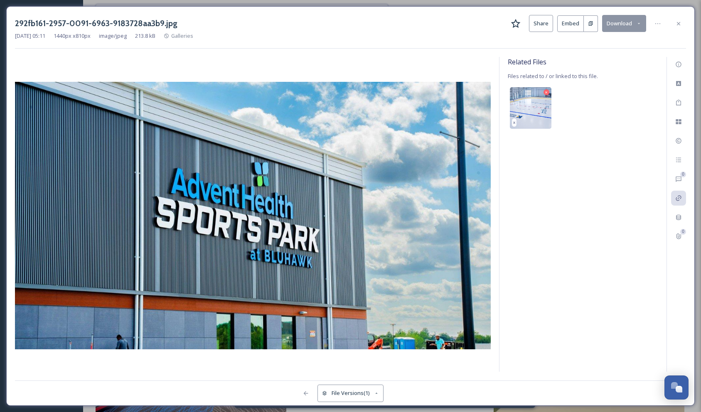
click at [546, 91] on icon at bounding box center [547, 93] width 4 height 4
click at [581, 147] on div "Related Files Files related to / or linked to this file. There is nothing here." at bounding box center [583, 214] width 167 height 315
click at [613, 75] on div "Related Files Files related to / or linked to this file. There is nothing here." at bounding box center [583, 214] width 167 height 315
click at [658, 25] on icon at bounding box center [658, 23] width 7 height 7
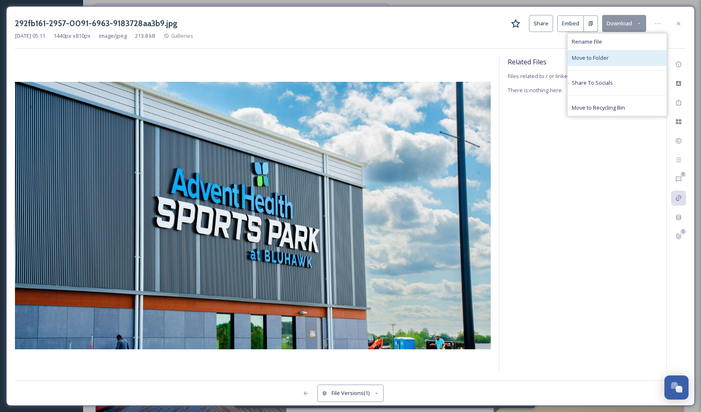
click at [608, 57] on span "Move to Folder" at bounding box center [590, 58] width 37 height 8
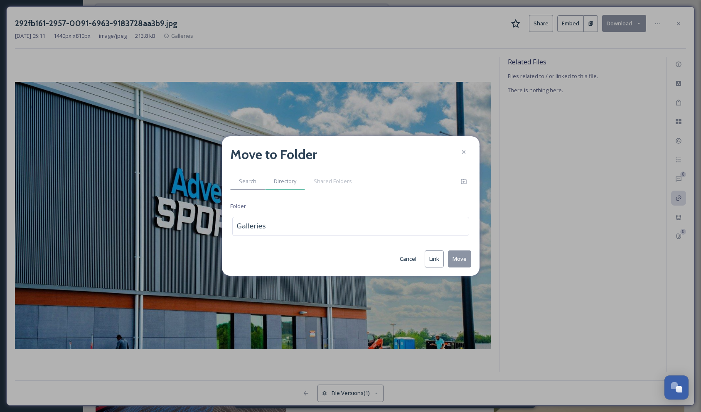
click at [281, 183] on span "Directory" at bounding box center [285, 182] width 22 height 8
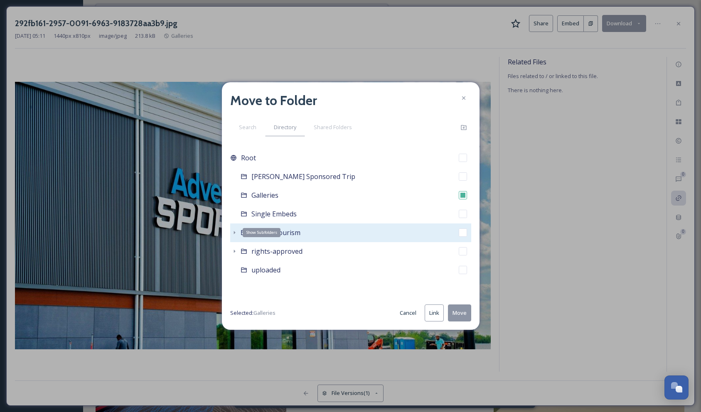
click at [235, 232] on icon at bounding box center [234, 233] width 7 height 7
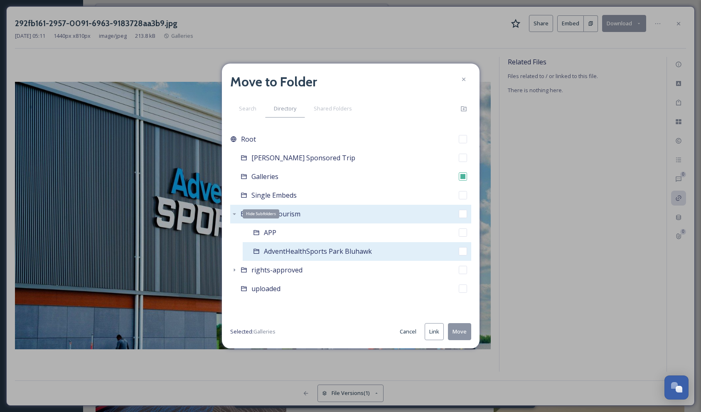
click at [268, 252] on span "AdventHealthSports Park Bluhawk" at bounding box center [318, 251] width 108 height 9
checkbox input "false"
checkbox input "true"
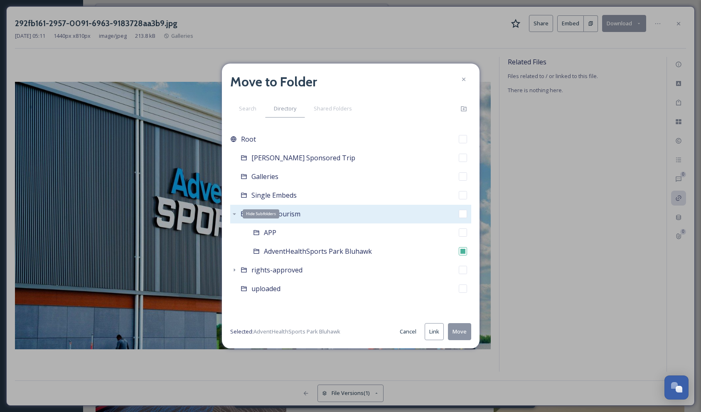
click at [465, 334] on button "Move" at bounding box center [459, 332] width 23 height 17
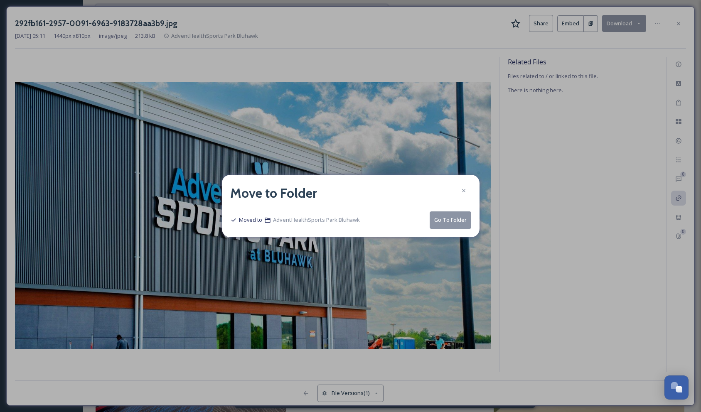
click at [450, 219] on button "Go To Folder" at bounding box center [451, 220] width 42 height 17
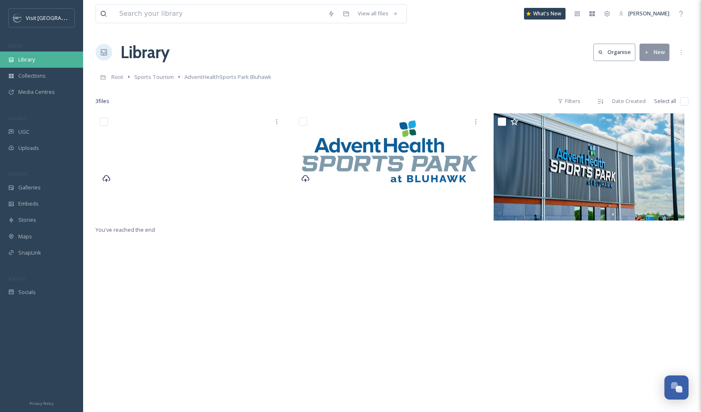
click at [40, 62] on div "Library" at bounding box center [41, 60] width 83 height 16
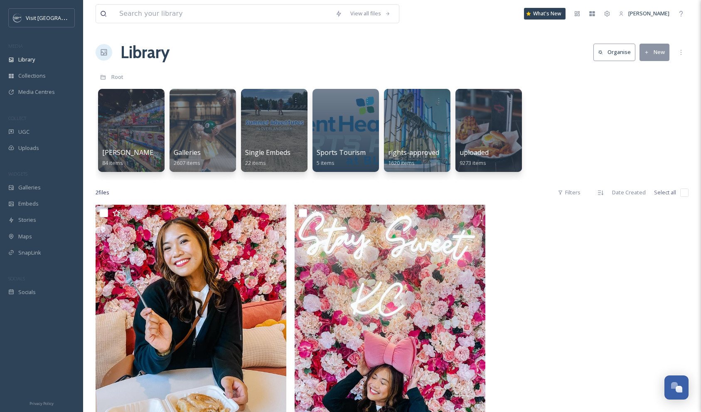
click at [353, 54] on div "Library Organise New" at bounding box center [392, 52] width 593 height 25
click at [222, 34] on div "View all files What's New [PERSON_NAME] Library Organise New Root Your Selectio…" at bounding box center [392, 308] width 618 height 617
click at [18, 80] on div "Collections" at bounding box center [41, 76] width 83 height 16
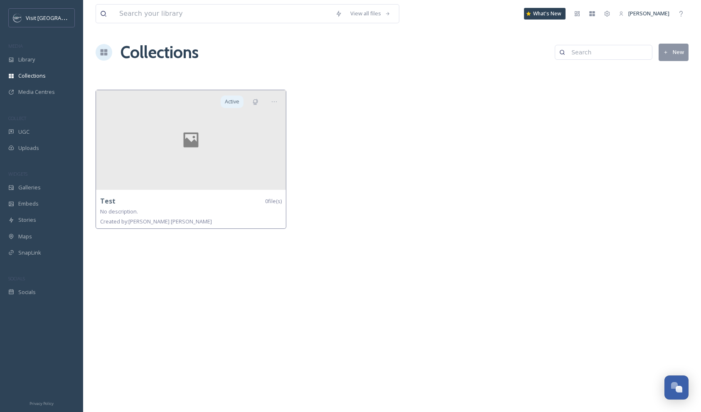
click at [283, 64] on div "Collections New" at bounding box center [392, 52] width 593 height 25
